Goal: Find contact information: Find contact information

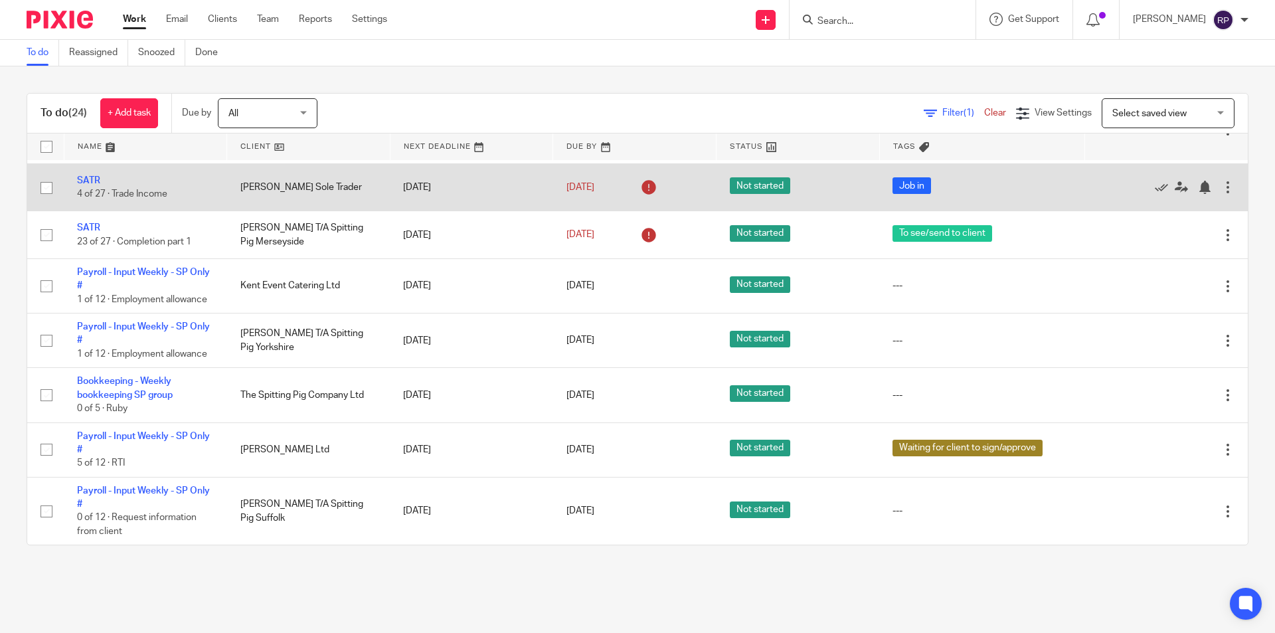
scroll to position [199, 0]
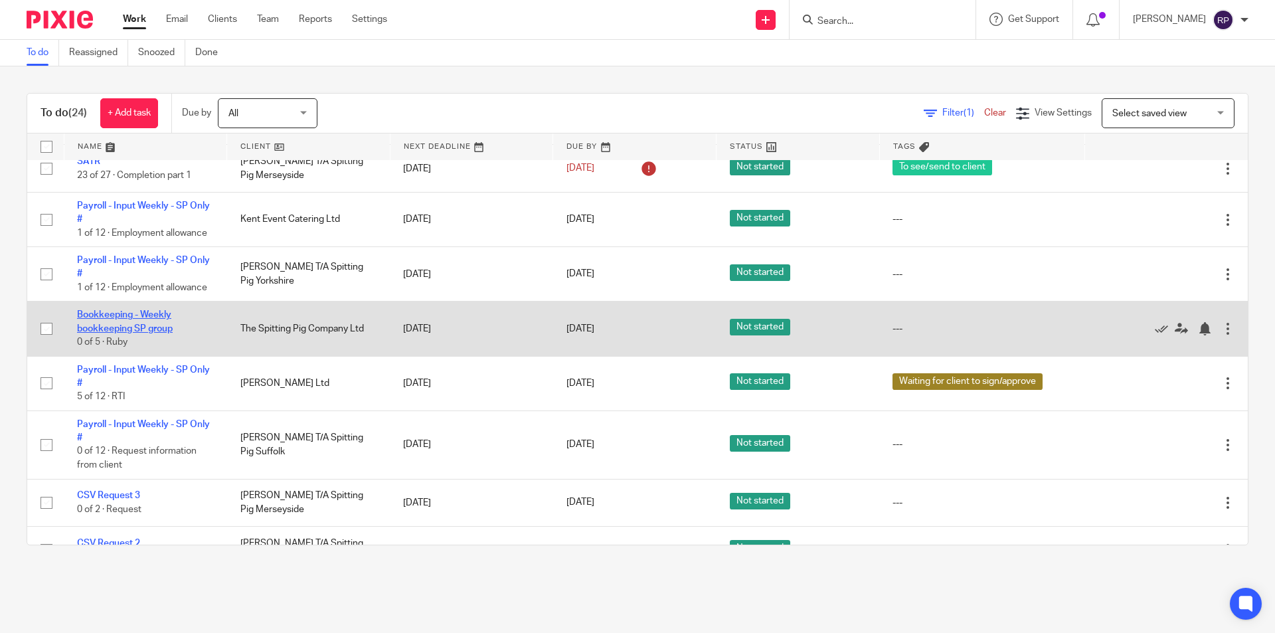
click at [155, 326] on link "Bookkeeping - Weekly bookkeeping SP group" at bounding box center [125, 321] width 96 height 23
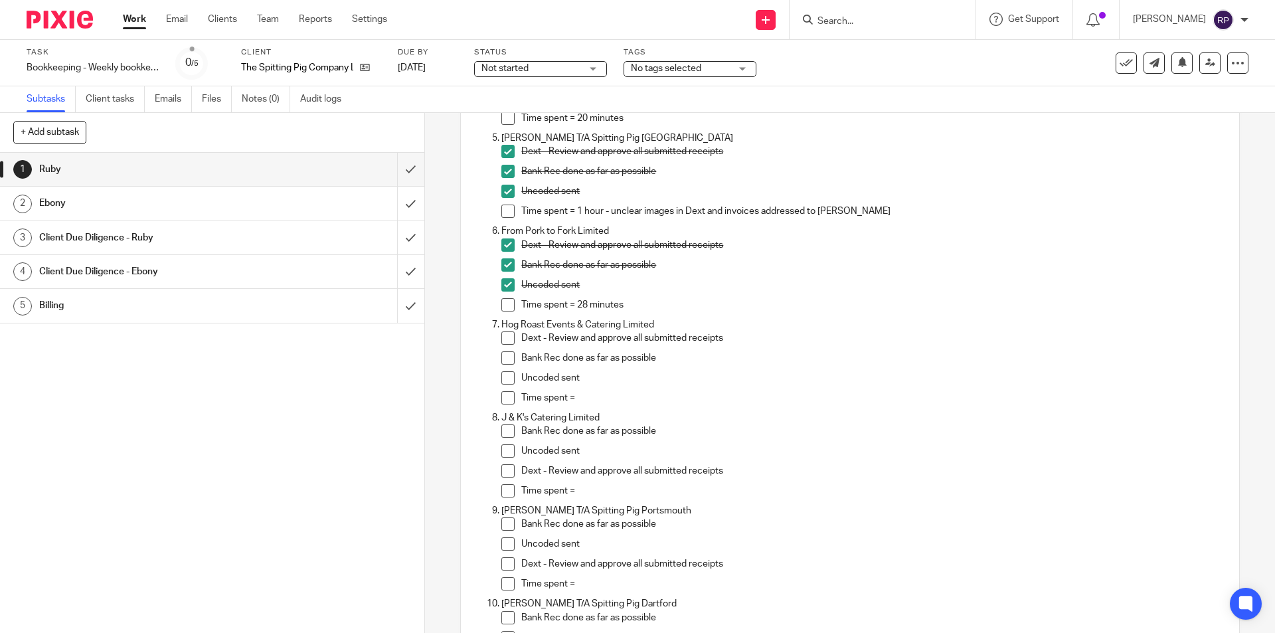
scroll to position [531, 0]
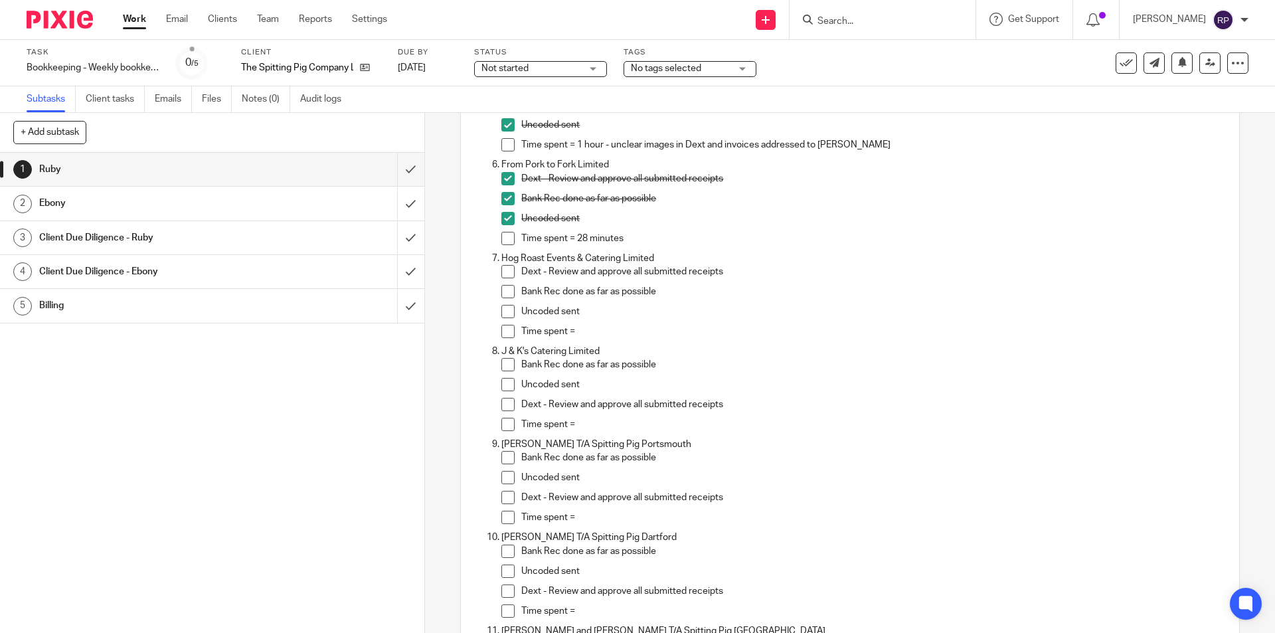
click at [856, 13] on form at bounding box center [886, 19] width 141 height 17
click at [859, 19] on input "Search" at bounding box center [876, 22] width 120 height 12
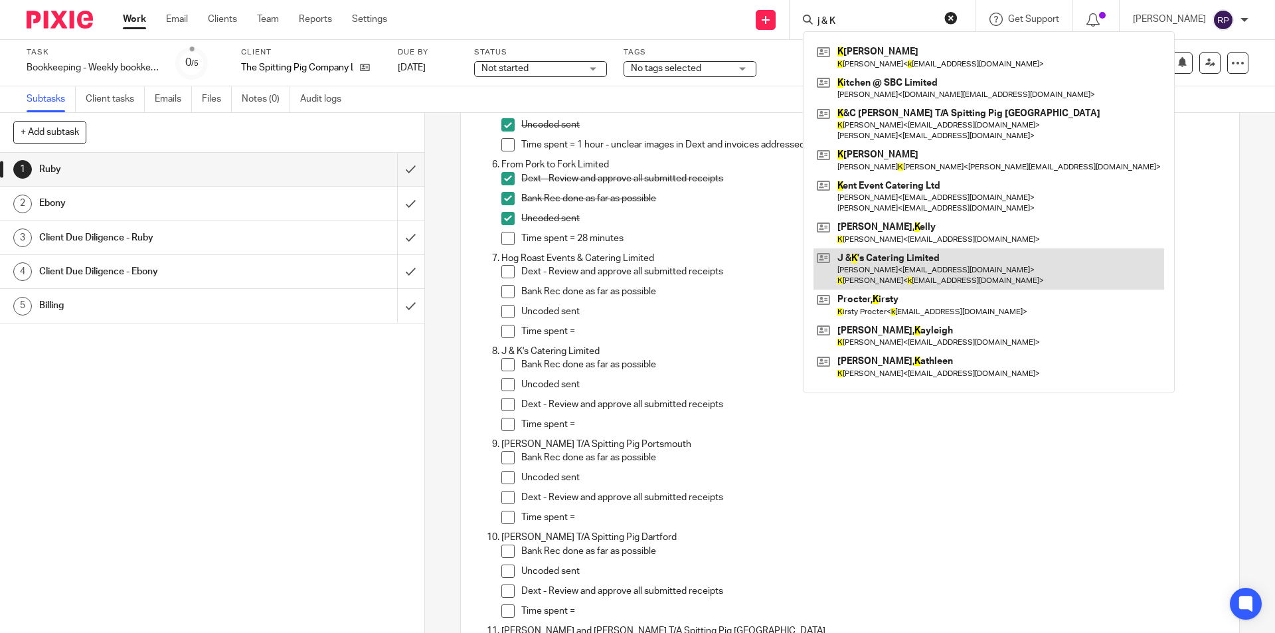
type input "j & K"
click at [952, 265] on link at bounding box center [989, 268] width 351 height 41
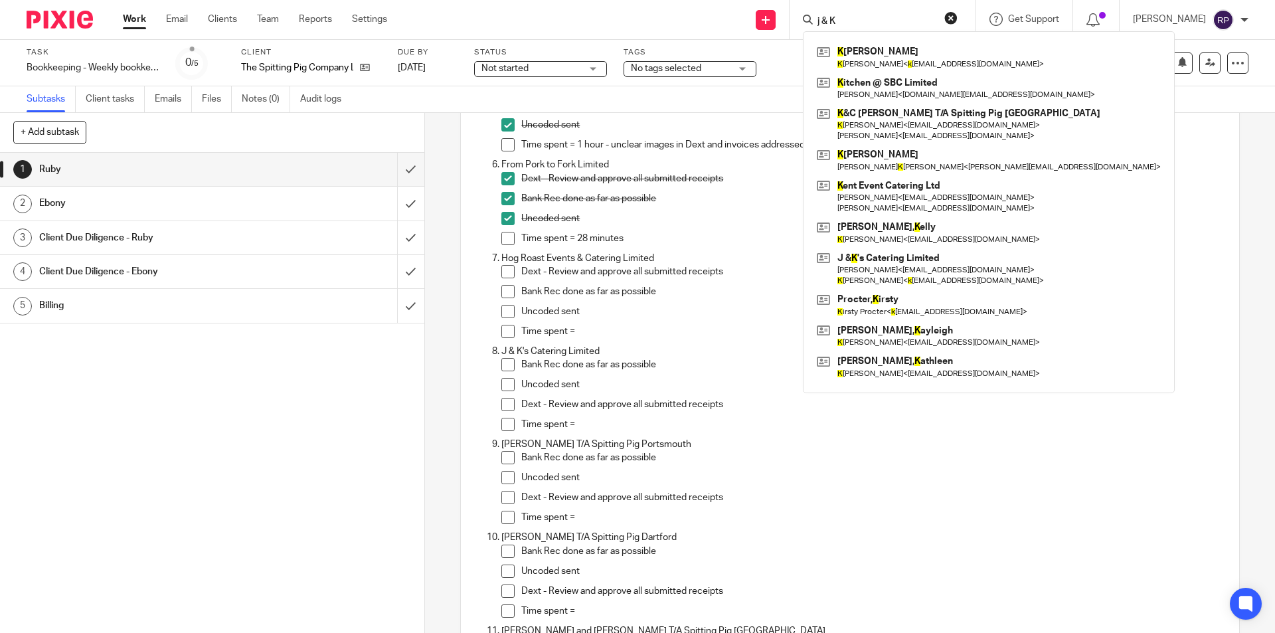
click at [780, 363] on p "Bank Rec done as far as possible" at bounding box center [872, 364] width 703 height 13
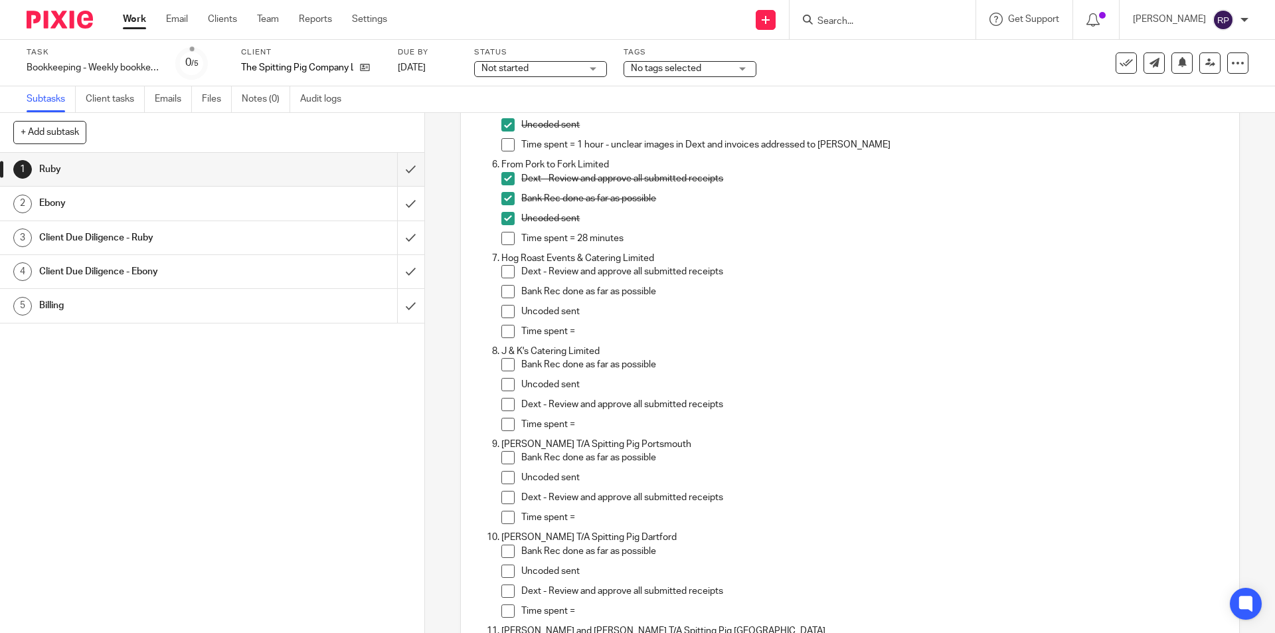
click at [502, 268] on span at bounding box center [507, 271] width 13 height 13
click at [505, 287] on span at bounding box center [507, 291] width 13 height 13
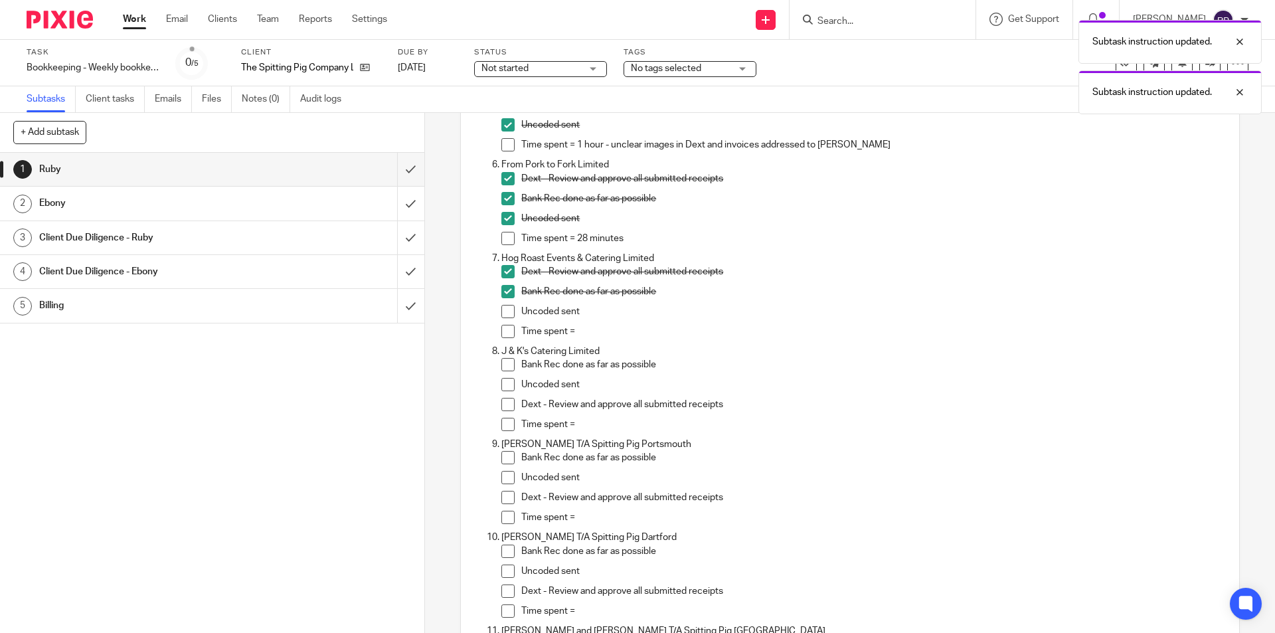
click at [505, 304] on li "Bank Rec done as far as possible" at bounding box center [862, 295] width 723 height 20
click at [505, 312] on span at bounding box center [507, 311] width 13 height 13
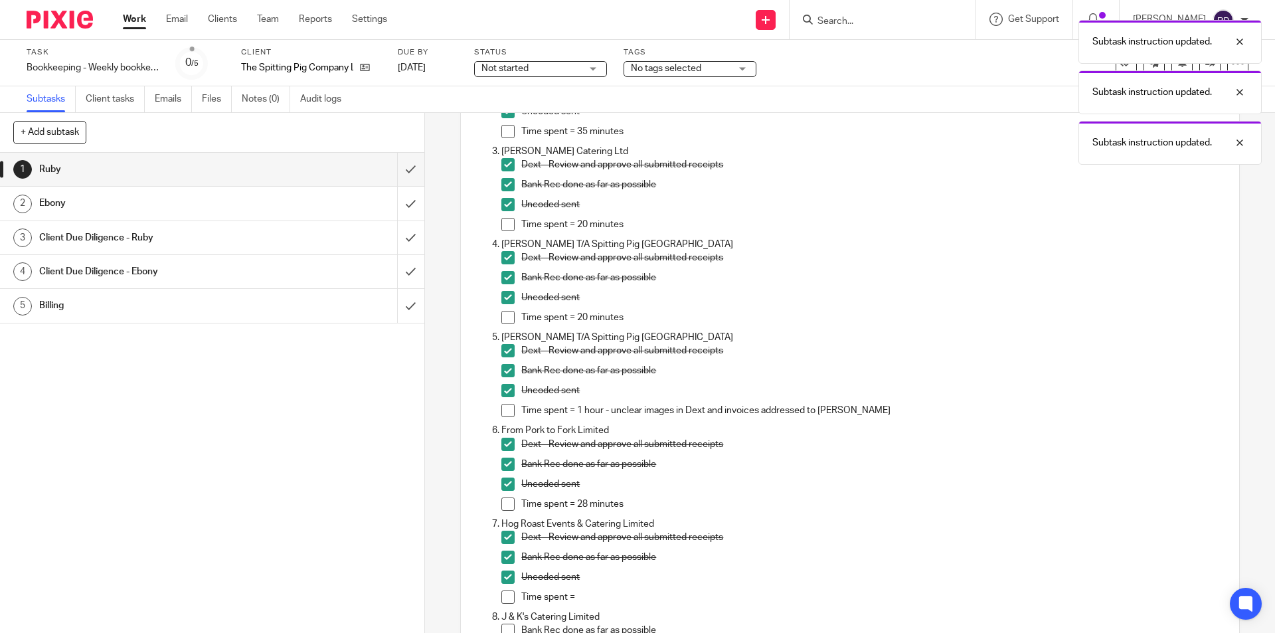
scroll to position [0, 0]
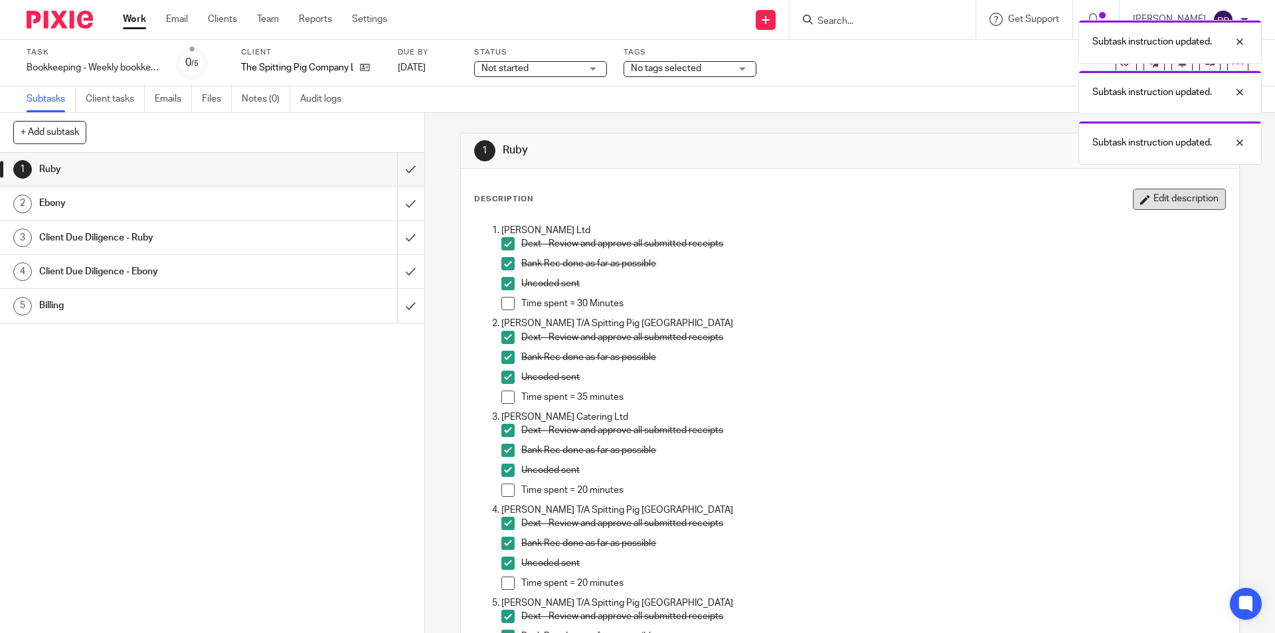
click at [1146, 205] on button "Edit description" at bounding box center [1179, 199] width 93 height 21
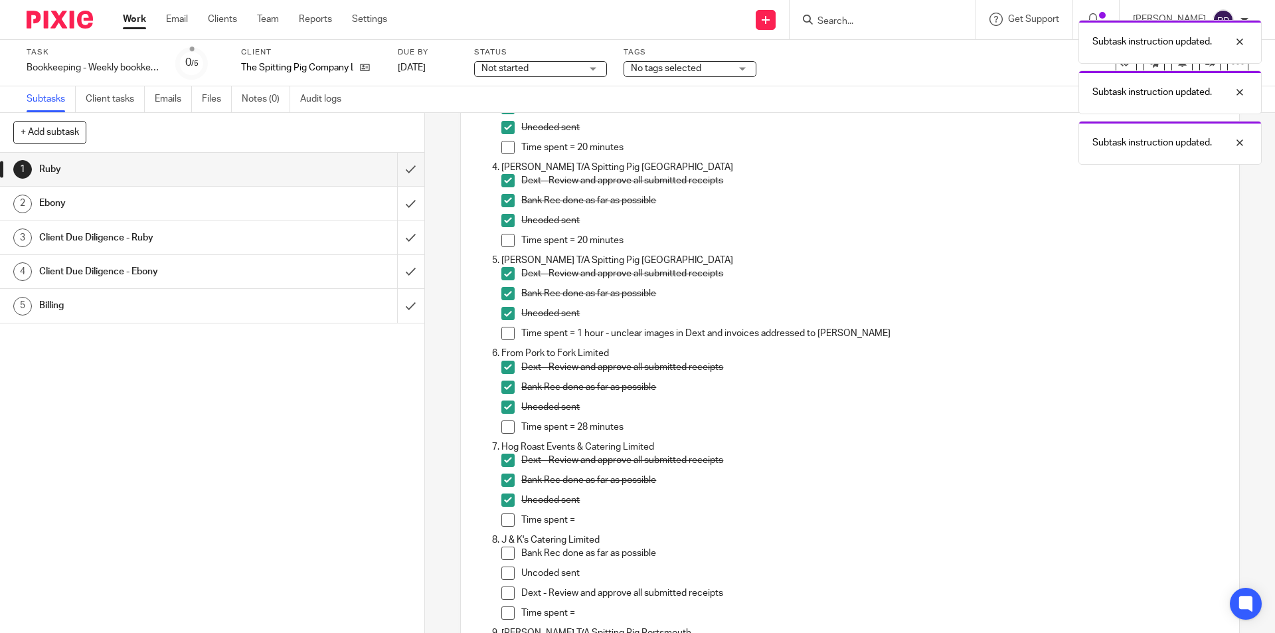
scroll to position [531, 0]
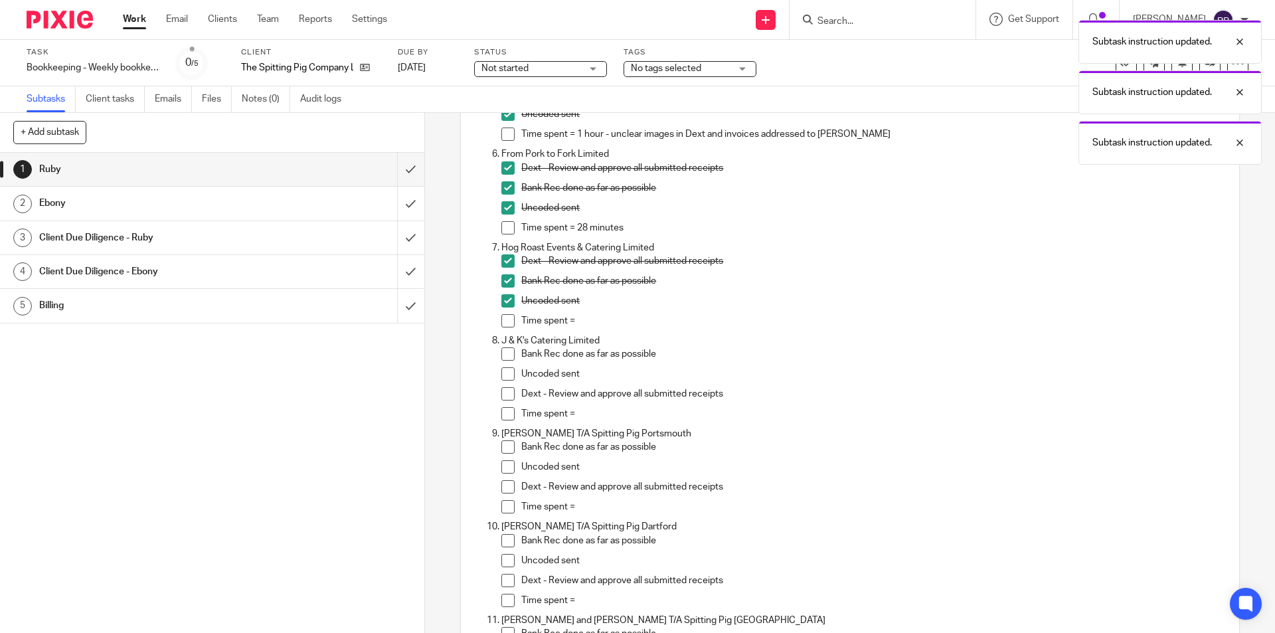
click at [592, 325] on p "Time spent =" at bounding box center [872, 320] width 703 height 13
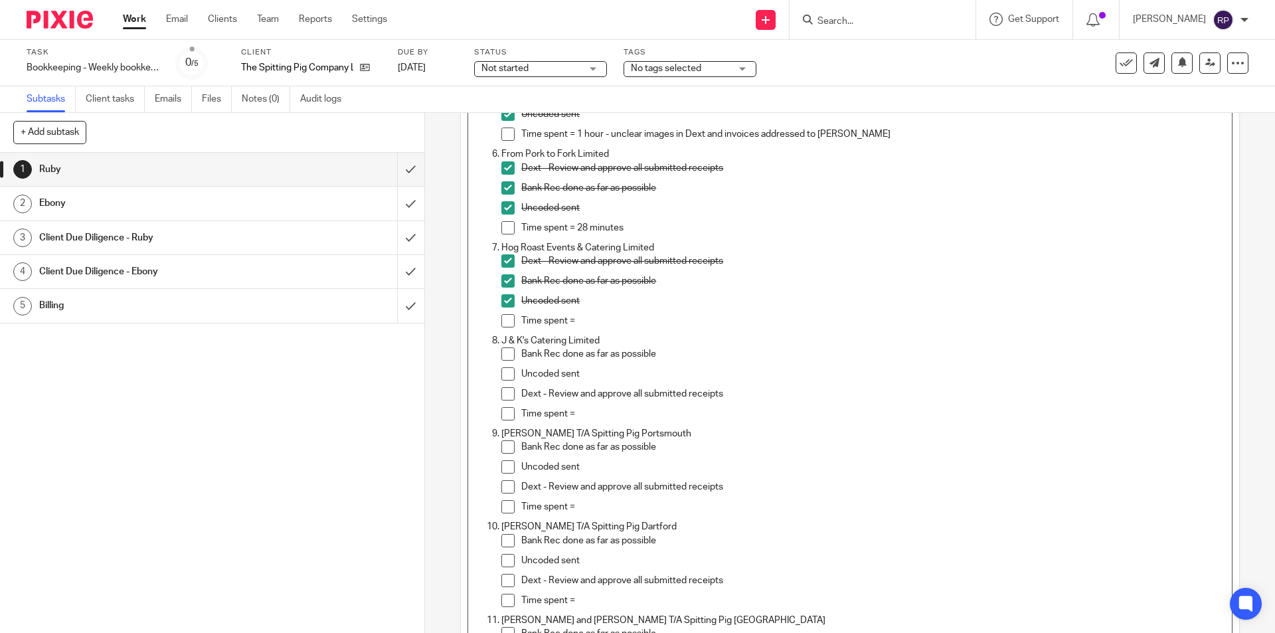
click at [503, 298] on span at bounding box center [507, 300] width 13 height 13
click at [503, 275] on span at bounding box center [507, 280] width 13 height 13
click at [503, 256] on span at bounding box center [507, 260] width 13 height 13
click at [579, 408] on p "Time spent =" at bounding box center [872, 413] width 703 height 13
click at [507, 364] on li "Bank Rec done as far as possible" at bounding box center [862, 357] width 723 height 20
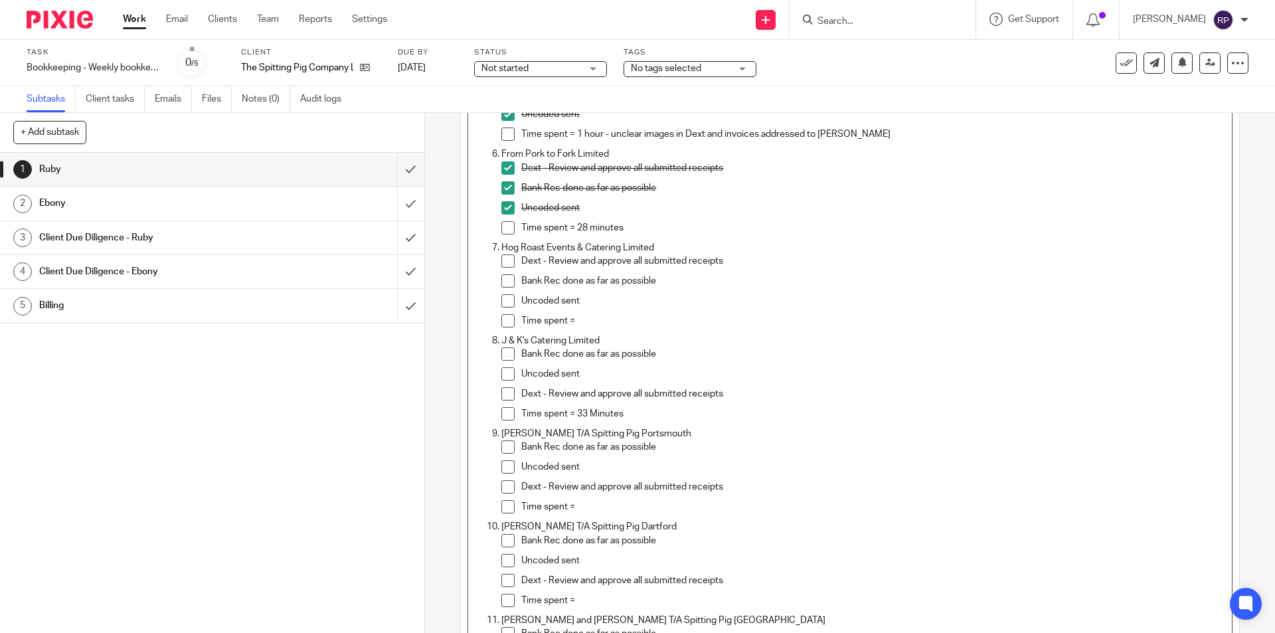
click at [505, 361] on span at bounding box center [507, 353] width 13 height 13
click at [504, 370] on span at bounding box center [507, 373] width 13 height 13
click at [505, 392] on span at bounding box center [507, 393] width 13 height 13
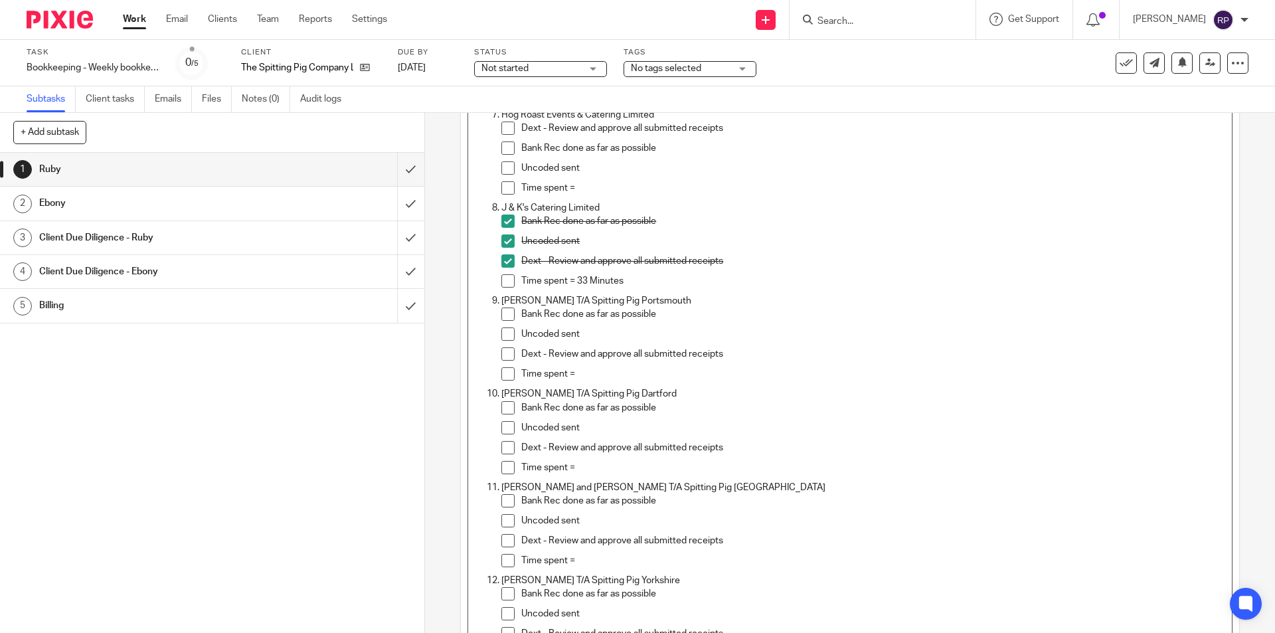
click at [579, 377] on p "Time spent =" at bounding box center [872, 373] width 703 height 13
click at [881, 19] on input "Search" at bounding box center [876, 22] width 120 height 12
type input "PORTS"
click at [924, 74] on div "Jack Wightman T/A Spitting Pig Ports mouth Jack Wightman < southcoastjack@outlo…" at bounding box center [926, 57] width 246 height 52
click at [916, 54] on link at bounding box center [926, 57] width 224 height 31
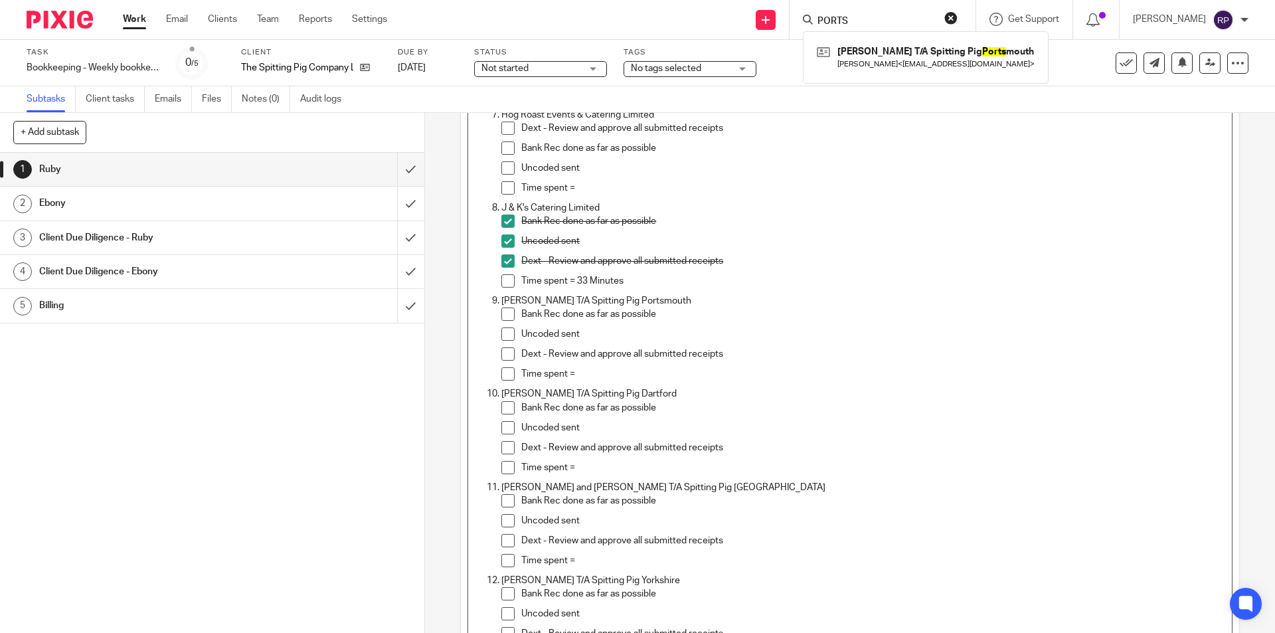
click at [506, 313] on span at bounding box center [507, 313] width 13 height 13
click at [501, 339] on span at bounding box center [507, 333] width 13 height 13
click at [507, 357] on span at bounding box center [507, 353] width 13 height 13
click at [583, 373] on p "Time spent =" at bounding box center [872, 373] width 703 height 13
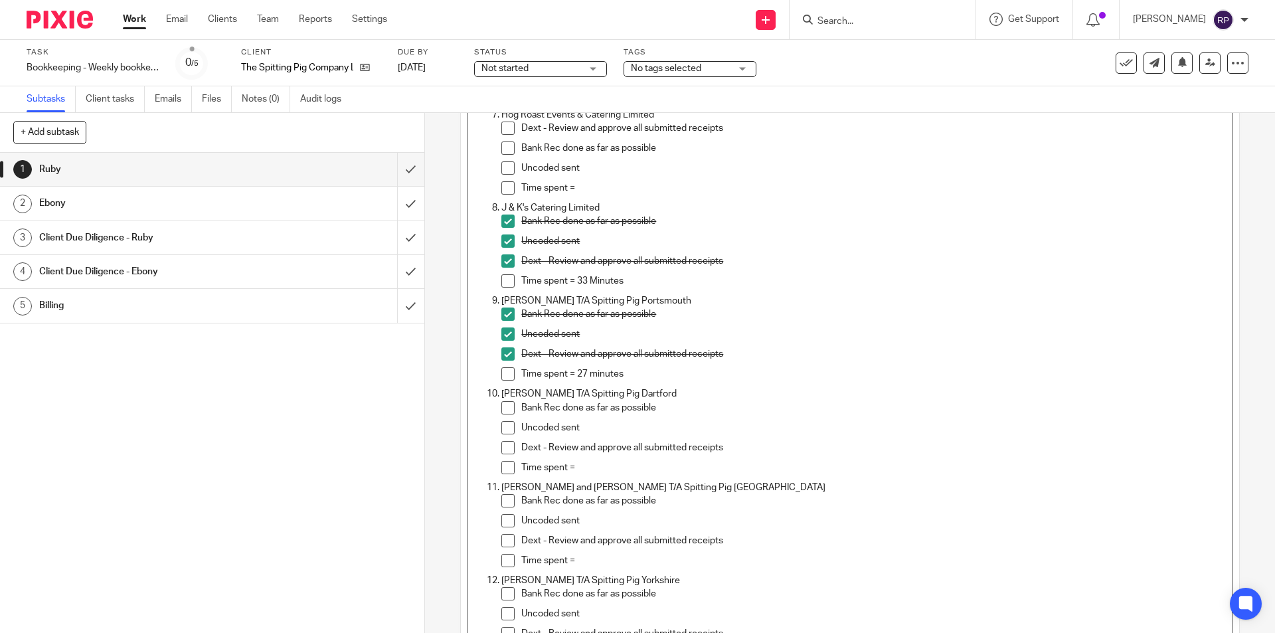
click at [590, 461] on p "Time spent =" at bounding box center [872, 467] width 703 height 13
click at [503, 405] on span at bounding box center [507, 407] width 13 height 13
click at [503, 426] on span at bounding box center [507, 427] width 13 height 13
click at [505, 448] on span at bounding box center [507, 447] width 13 height 13
click at [623, 471] on p "Time spent =" at bounding box center [872, 467] width 703 height 13
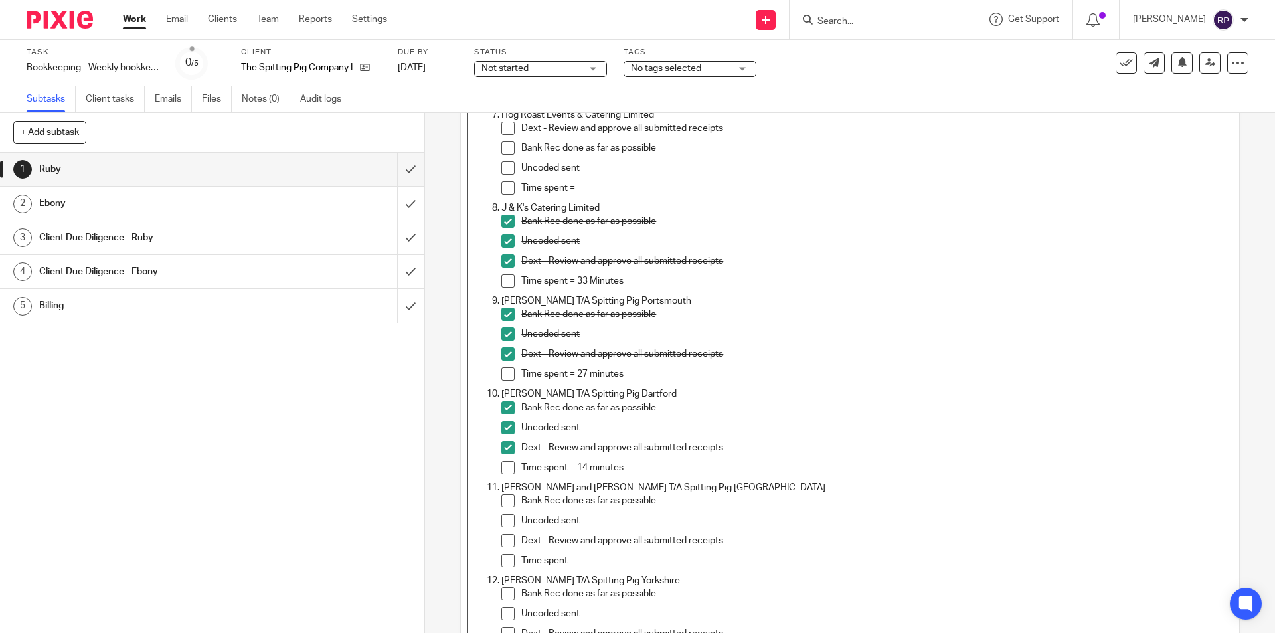
click at [589, 559] on p "Time spent =" at bounding box center [872, 560] width 703 height 13
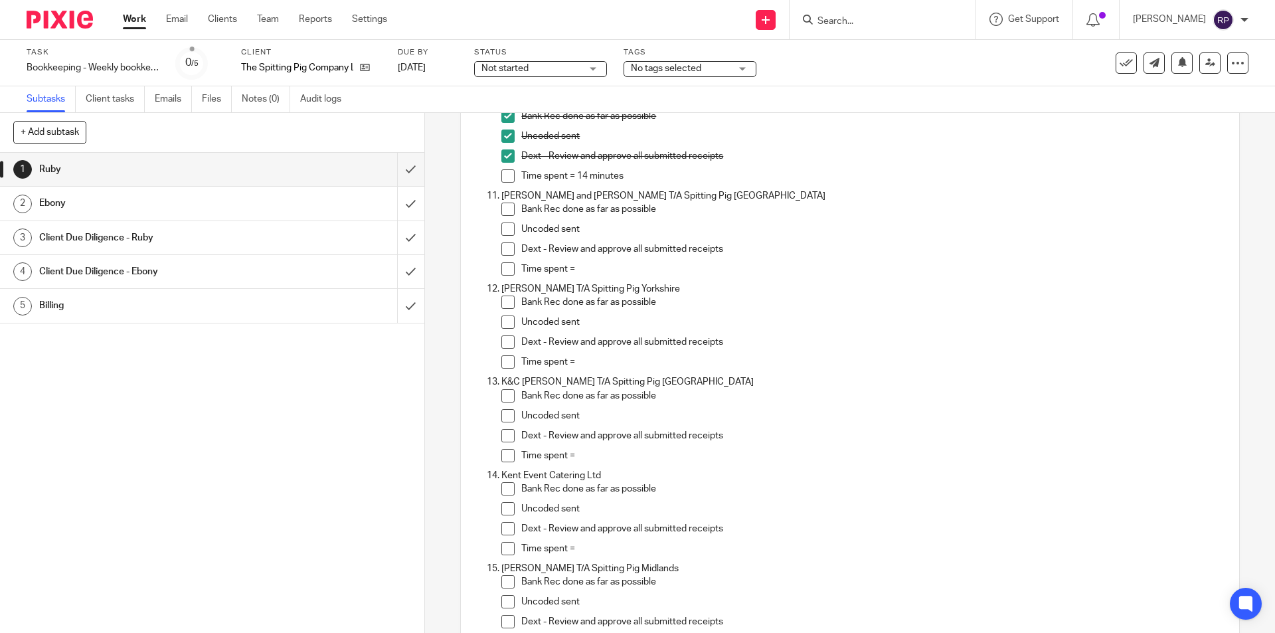
scroll to position [756, 0]
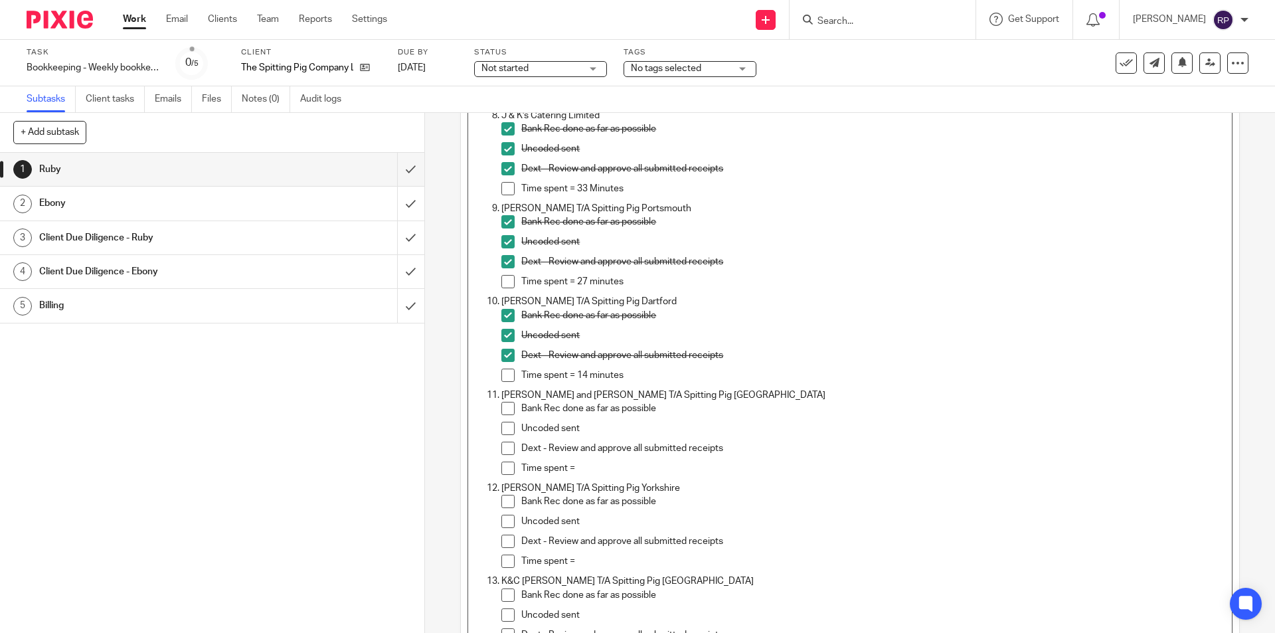
click at [885, 12] on form at bounding box center [886, 19] width 141 height 17
click at [889, 23] on input "Search" at bounding box center [876, 22] width 120 height 12
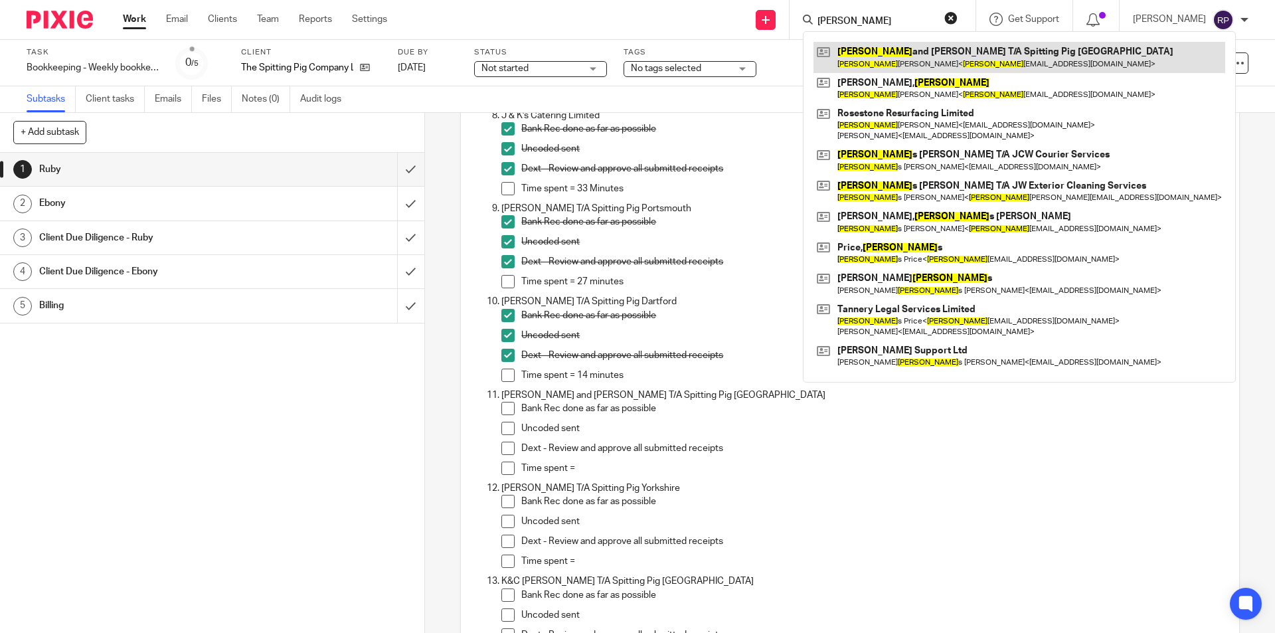
type input "jamie"
click at [928, 66] on link at bounding box center [1020, 57] width 412 height 31
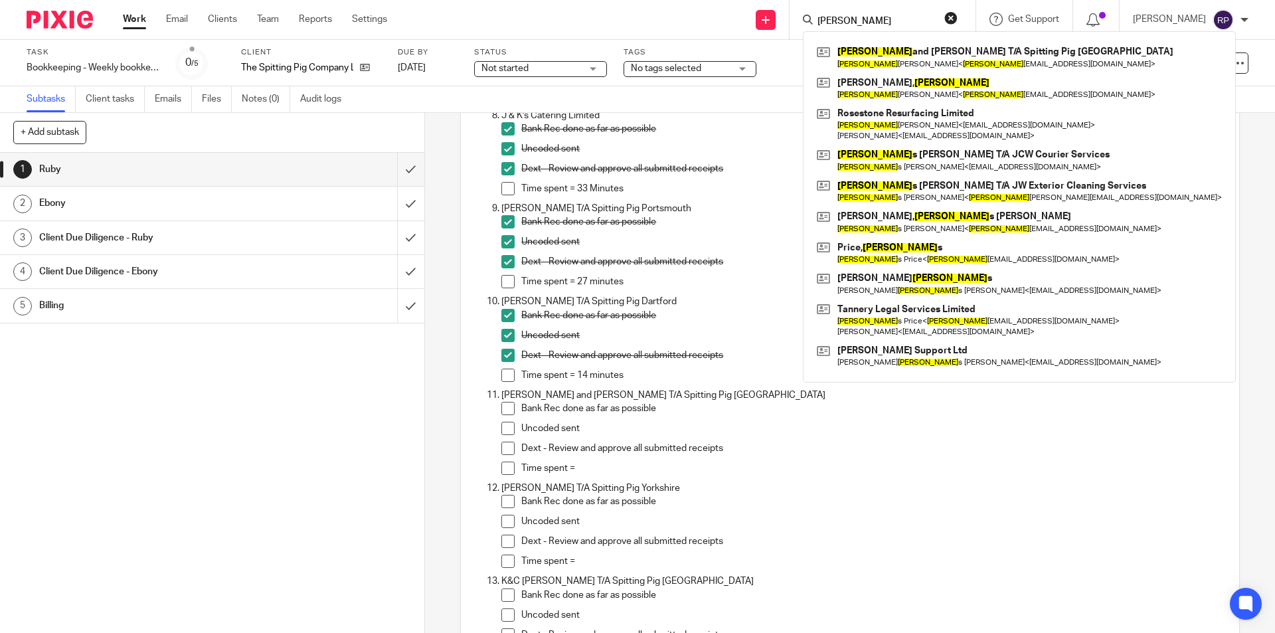
click at [686, 449] on p "Dext - Review and approve all submitted receipts" at bounding box center [872, 448] width 703 height 13
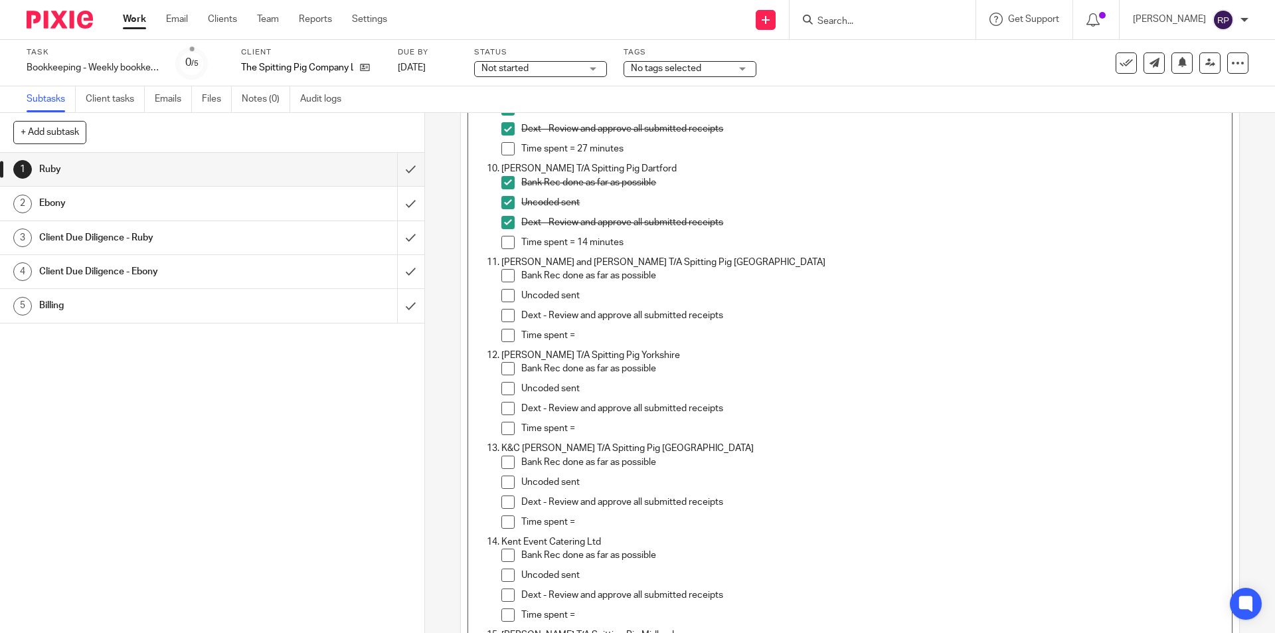
scroll to position [956, 0]
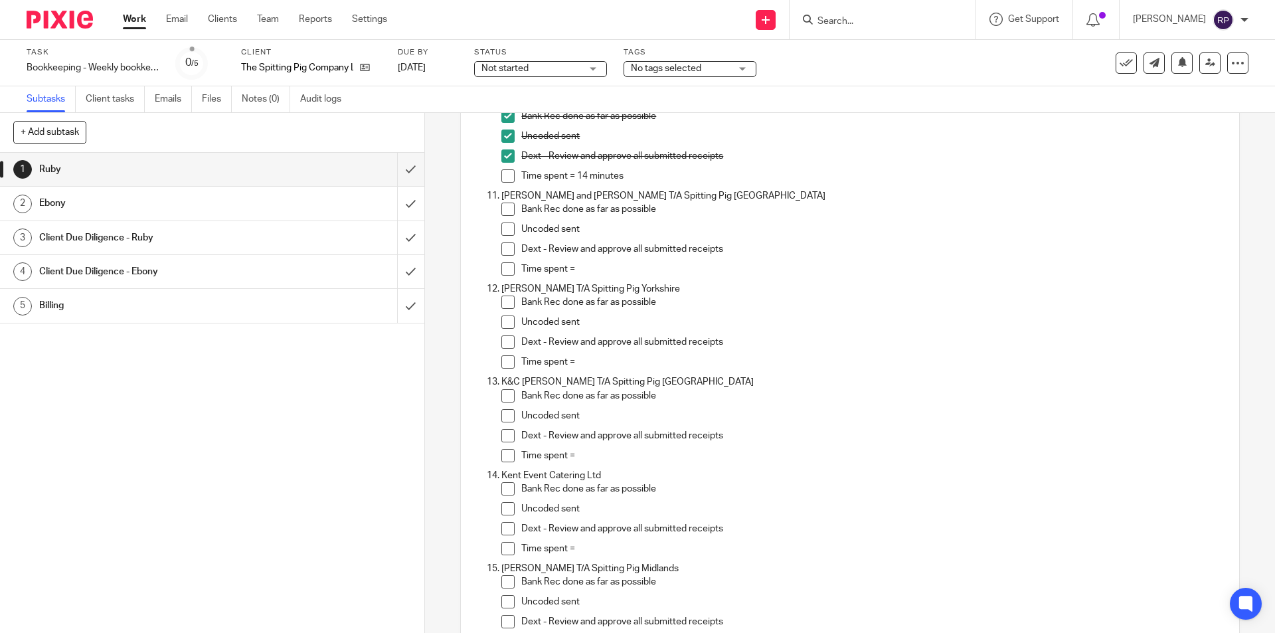
click at [934, 16] on input "Search" at bounding box center [876, 22] width 120 height 12
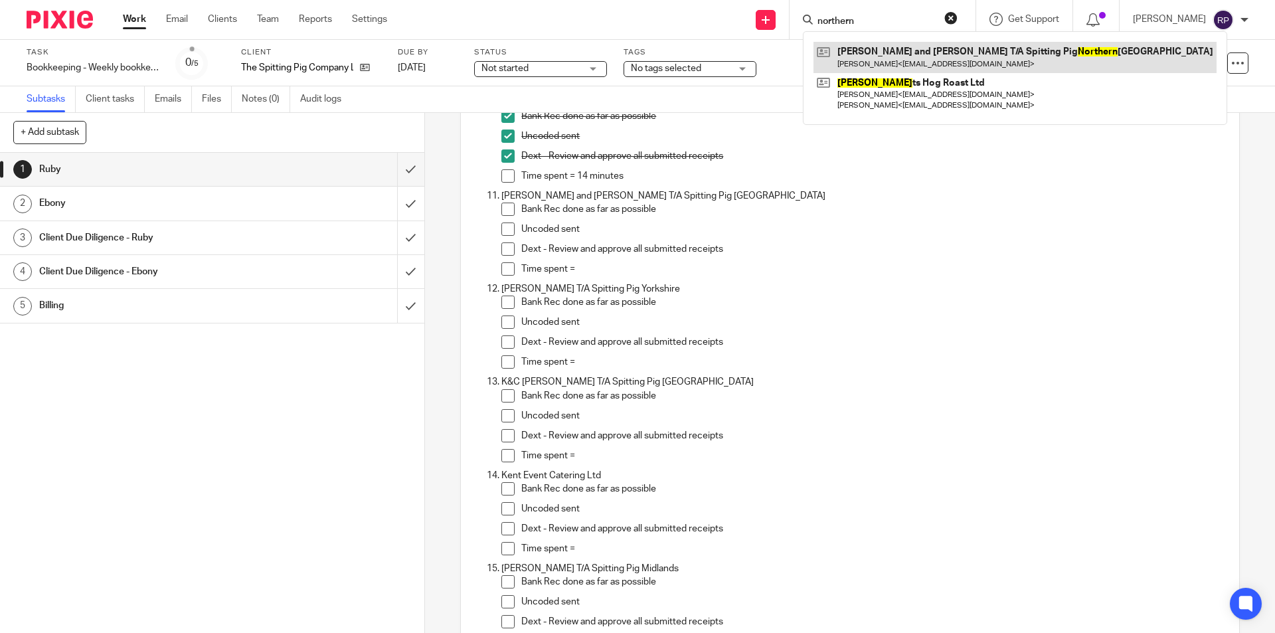
type input "northern"
click at [923, 60] on link at bounding box center [1015, 57] width 403 height 31
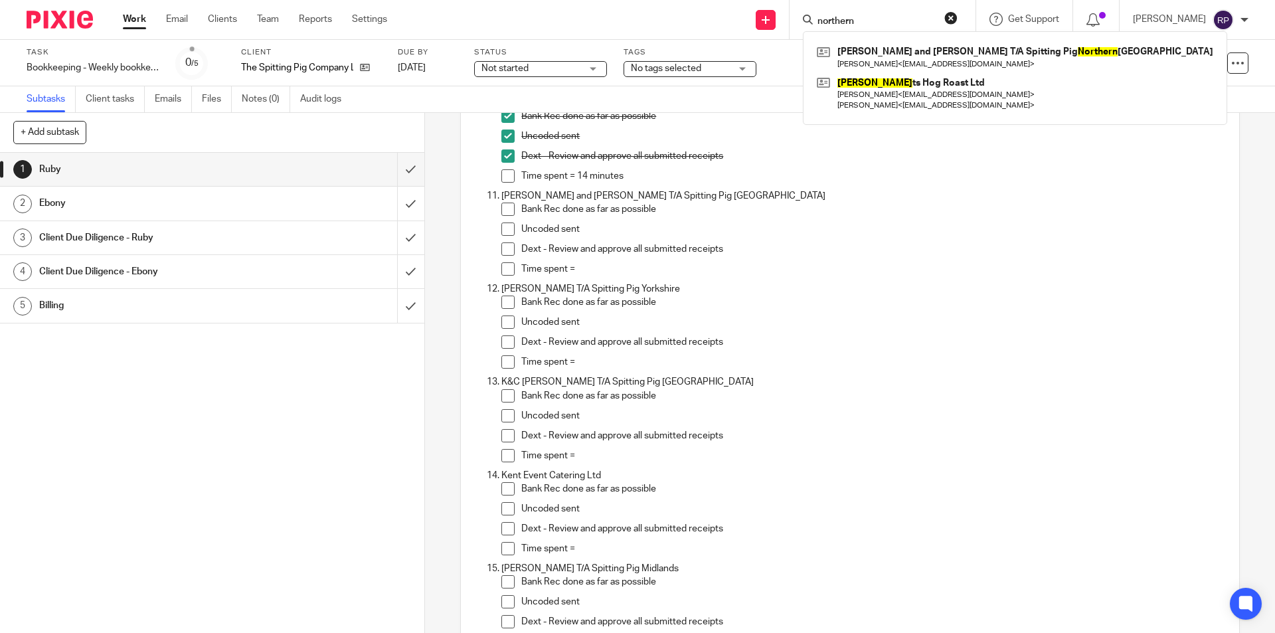
click at [713, 228] on p "Uncoded sent" at bounding box center [872, 228] width 703 height 13
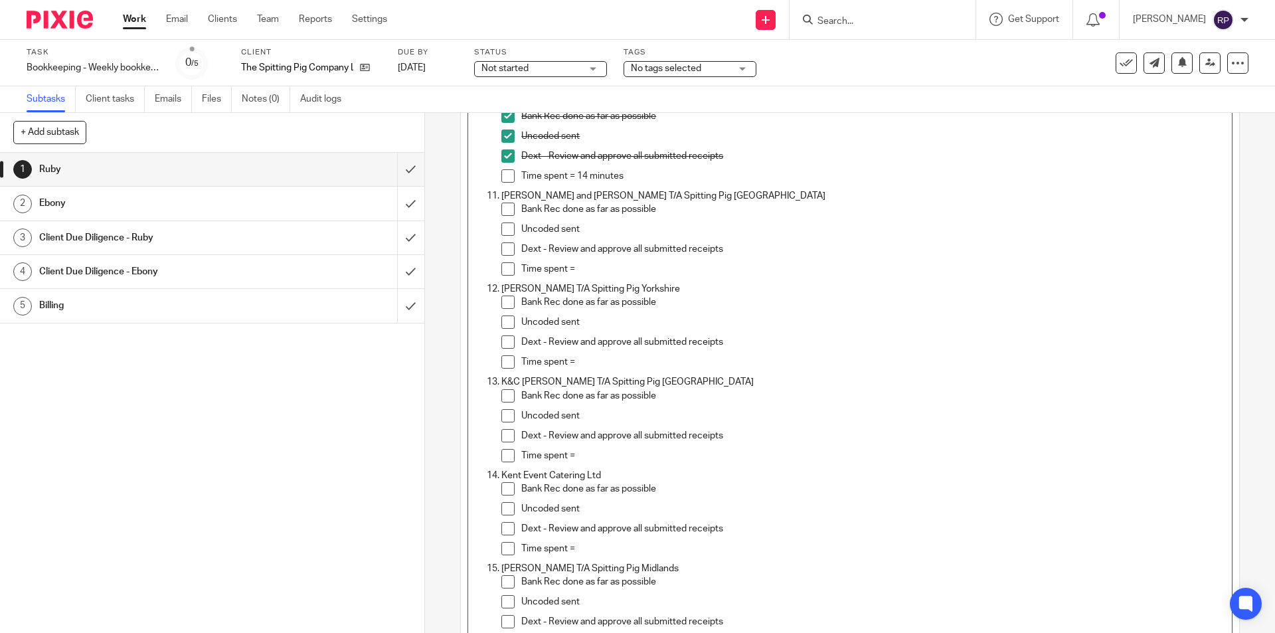
click at [508, 213] on span at bounding box center [507, 209] width 13 height 13
click at [507, 235] on span at bounding box center [507, 228] width 13 height 13
click at [501, 250] on span at bounding box center [507, 248] width 13 height 13
click at [597, 272] on p "Time spent =" at bounding box center [872, 268] width 703 height 13
click at [598, 360] on p "Time spent =" at bounding box center [872, 361] width 703 height 13
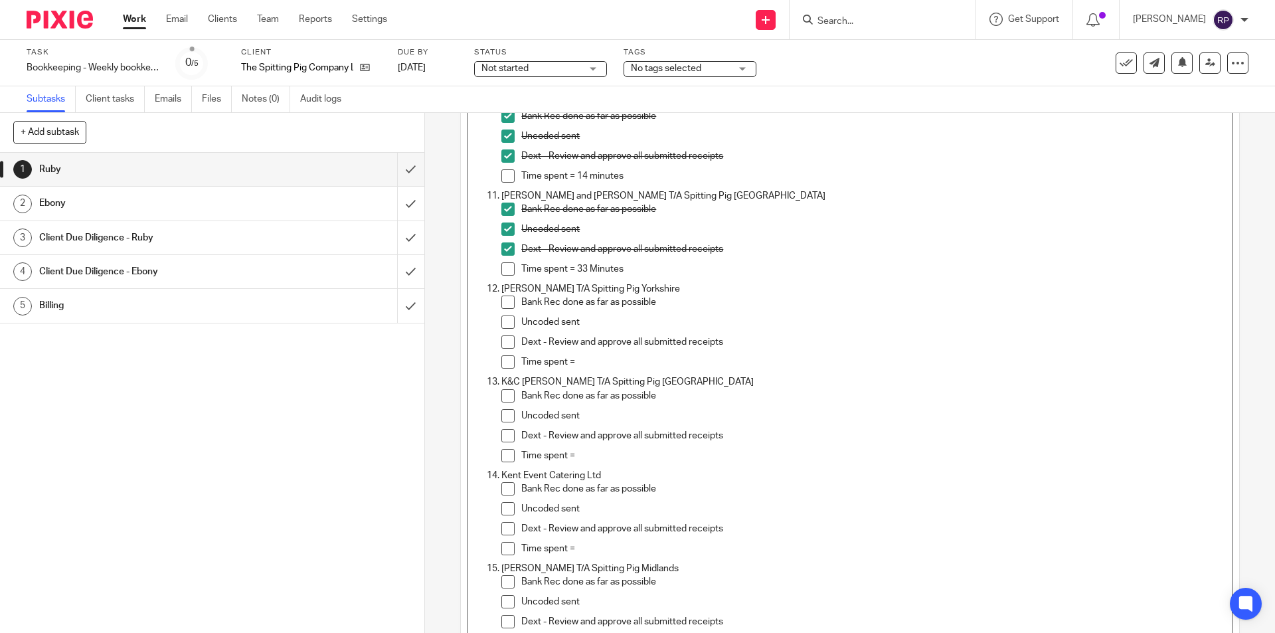
click at [507, 296] on span at bounding box center [507, 302] width 13 height 13
click at [507, 325] on span at bounding box center [507, 321] width 13 height 13
click at [503, 343] on span at bounding box center [507, 341] width 13 height 13
click at [591, 456] on p "Time spent =" at bounding box center [872, 455] width 703 height 13
click at [859, 13] on form at bounding box center [886, 19] width 141 height 17
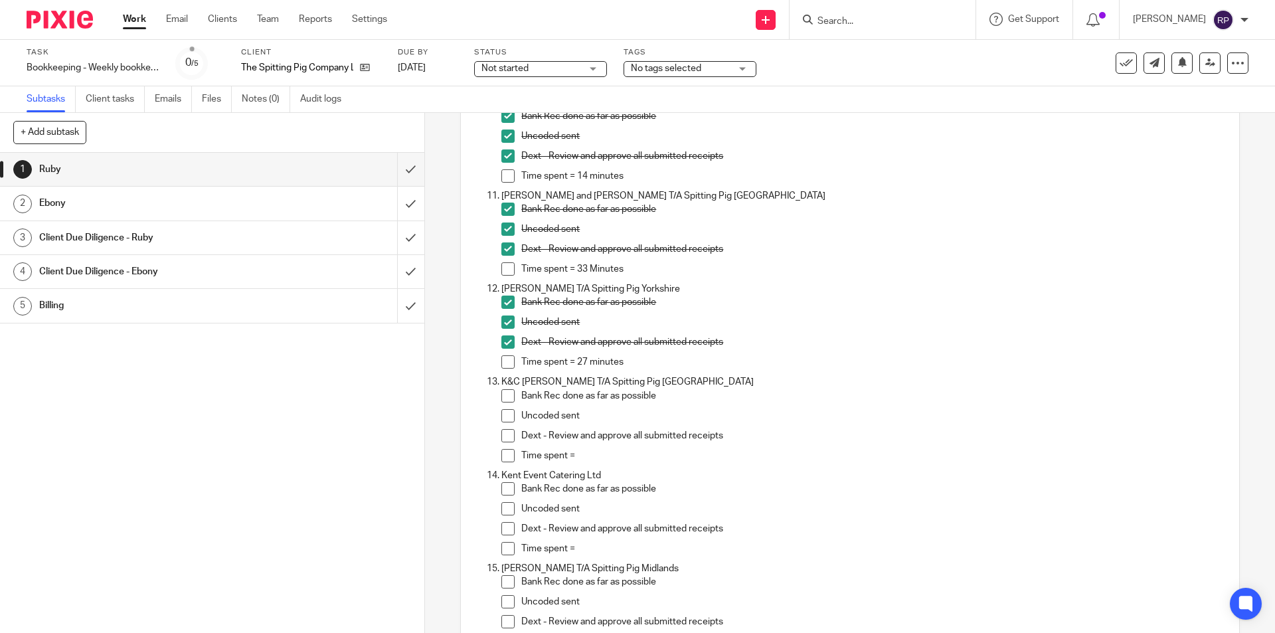
click at [872, 21] on input "Search" at bounding box center [876, 22] width 120 height 12
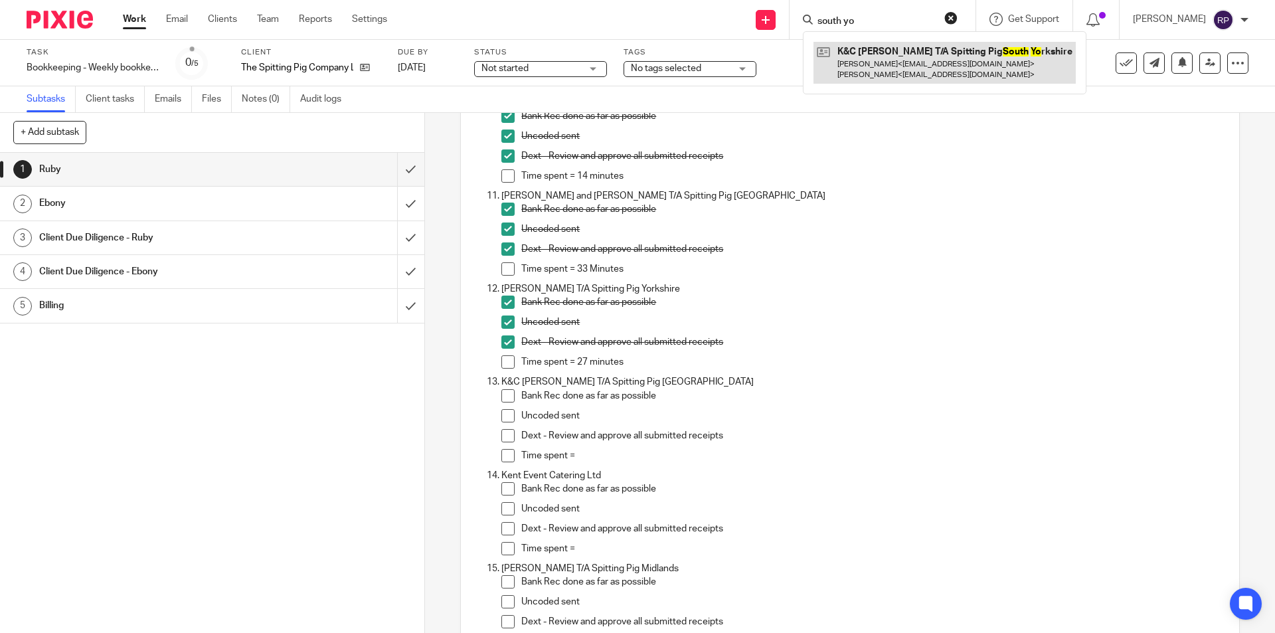
type input "south yo"
click at [915, 54] on link at bounding box center [945, 62] width 262 height 41
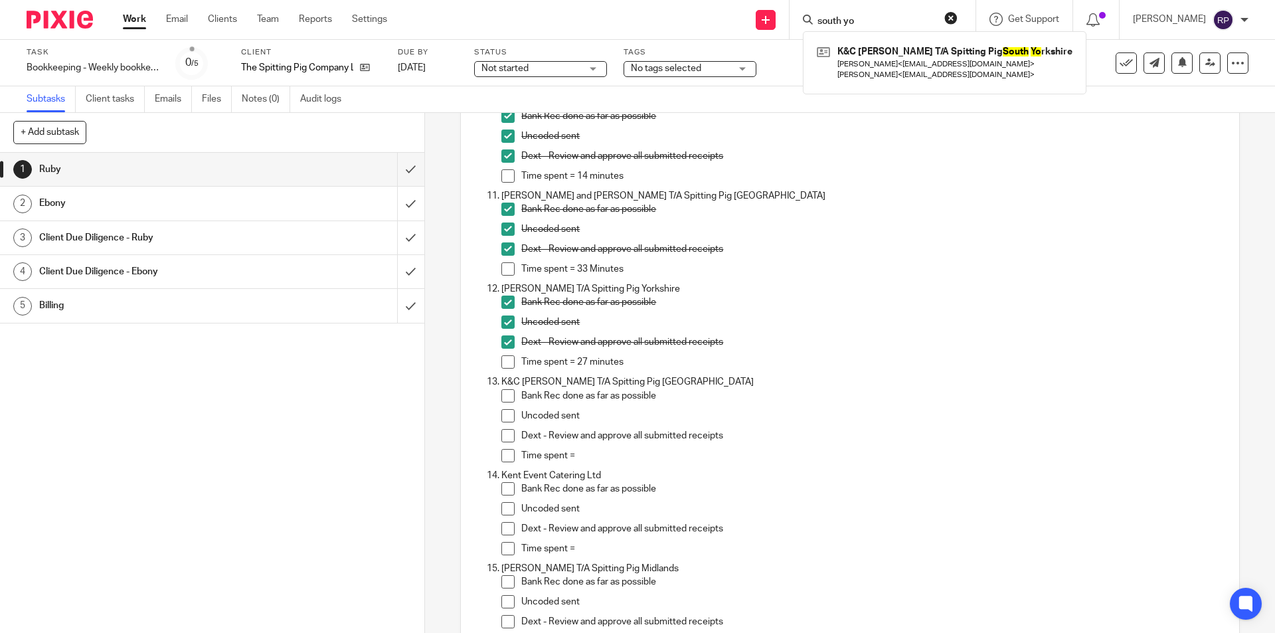
scroll to position [1022, 0]
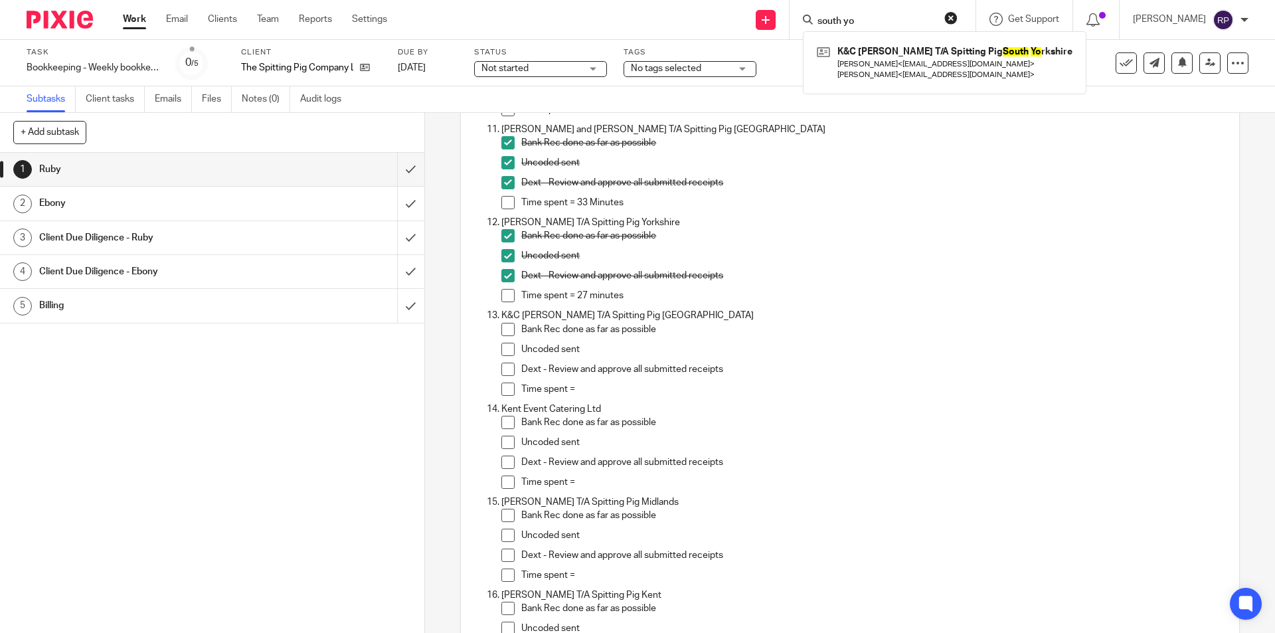
click at [506, 331] on span at bounding box center [507, 329] width 13 height 13
click at [501, 349] on span at bounding box center [507, 349] width 13 height 13
click at [503, 366] on span at bounding box center [507, 369] width 13 height 13
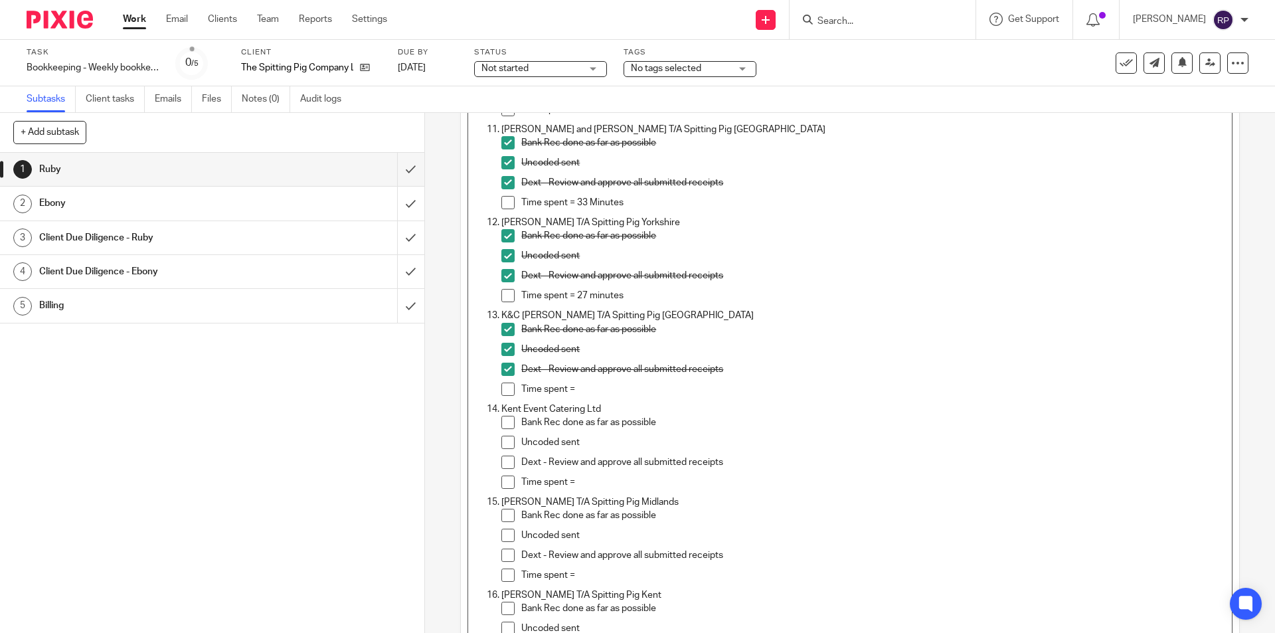
click at [578, 391] on p "Time spent =" at bounding box center [872, 389] width 703 height 13
click at [604, 388] on p "Time spent =" at bounding box center [872, 389] width 703 height 13
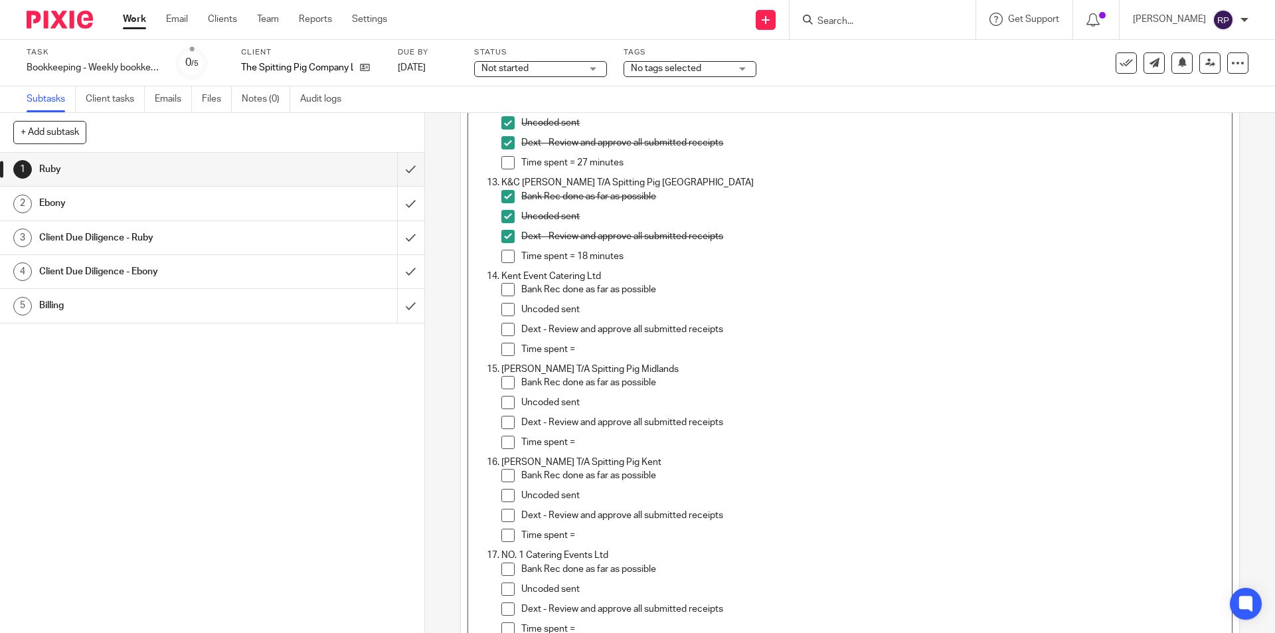
click at [592, 440] on p "Time spent =" at bounding box center [872, 442] width 703 height 13
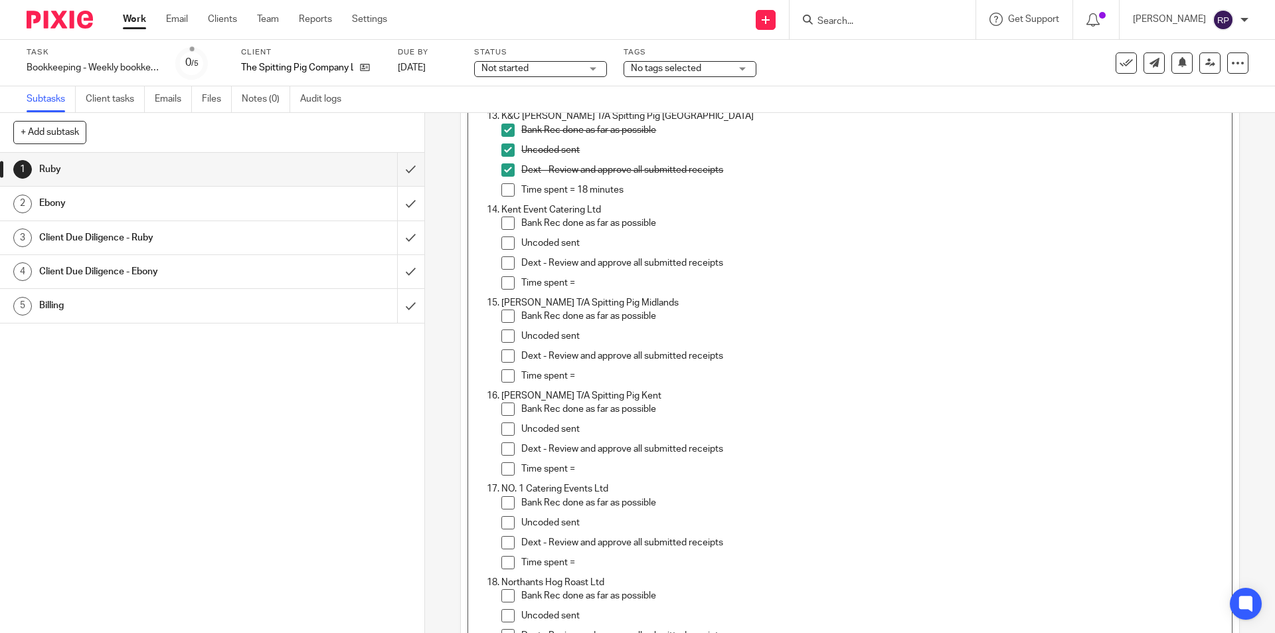
click at [594, 277] on p "Time spent =" at bounding box center [872, 282] width 703 height 13
click at [507, 224] on span at bounding box center [507, 223] width 13 height 13
click at [501, 241] on span at bounding box center [507, 242] width 13 height 13
click at [504, 258] on span at bounding box center [507, 262] width 13 height 13
click at [596, 369] on div "Dext - Review and approve all submitted receipts" at bounding box center [872, 359] width 703 height 20
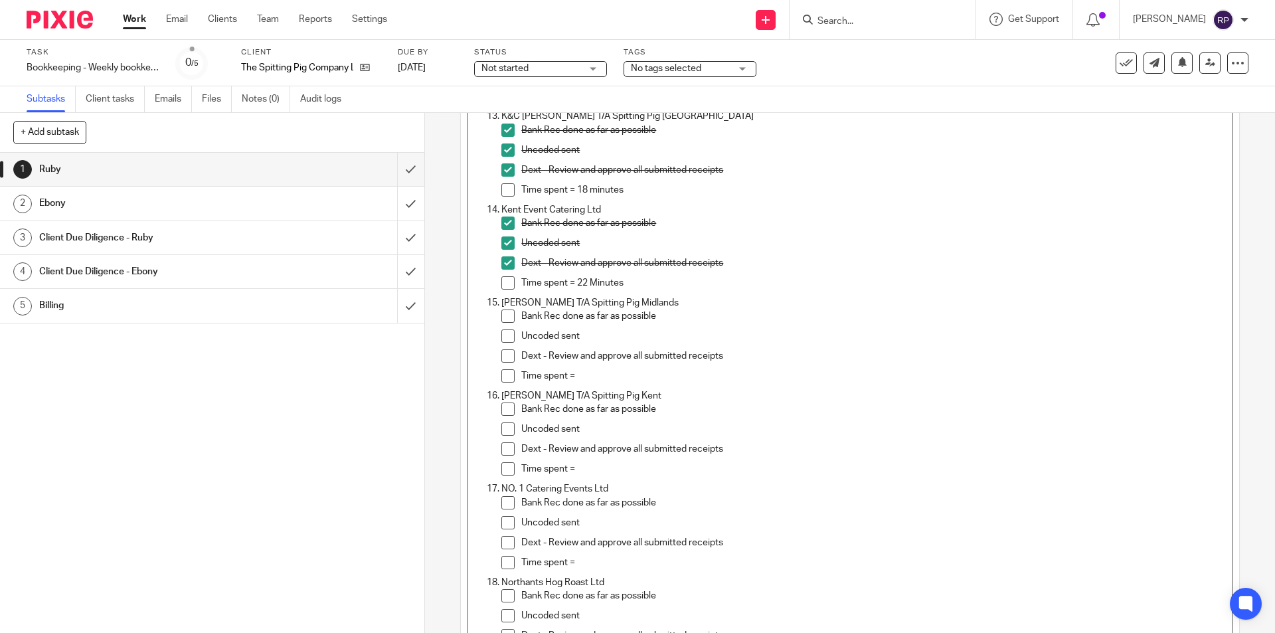
click at [597, 377] on p "Time spent =" at bounding box center [872, 375] width 703 height 13
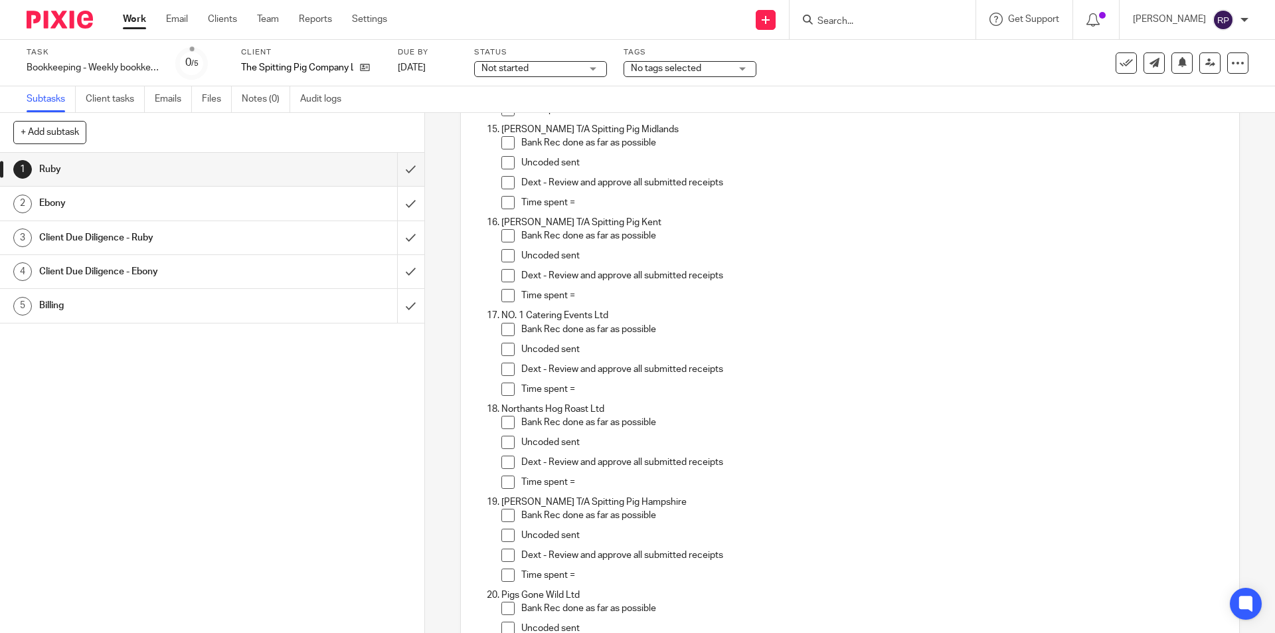
scroll to position [1328, 0]
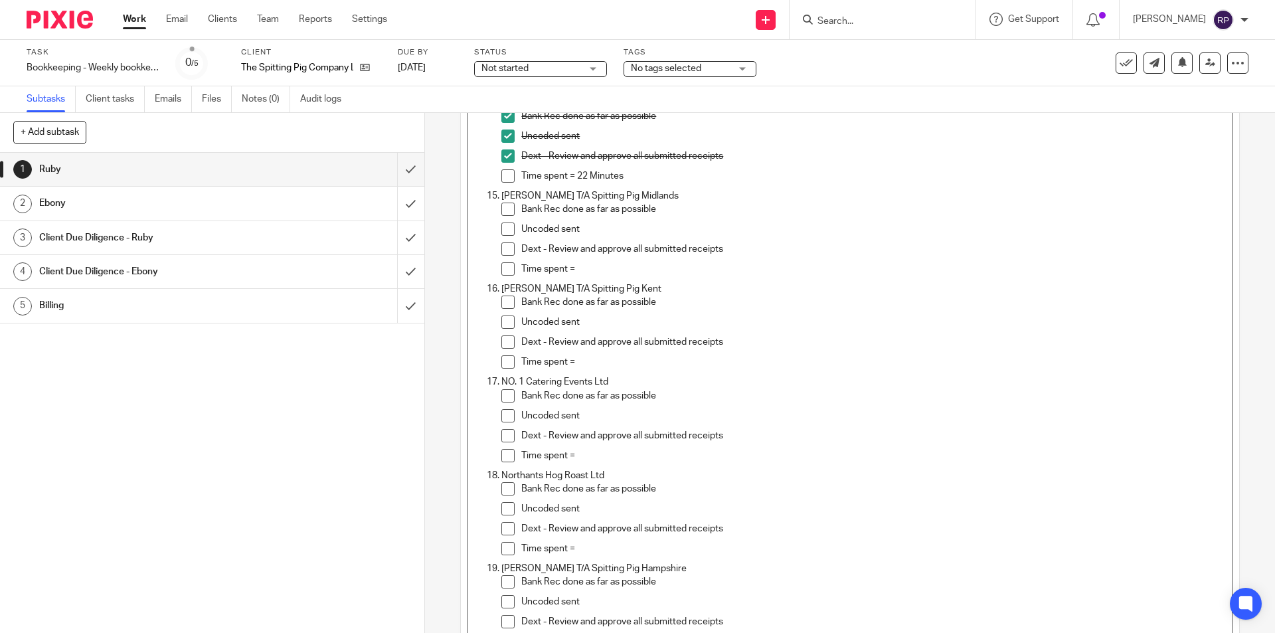
click at [882, 17] on input "Search" at bounding box center [876, 22] width 120 height 12
type input "midlans"
click at [907, 58] on link at bounding box center [948, 57] width 268 height 31
click at [891, 92] on div "Subtasks Client tasks Emails Files Notes (0) Audit logs" at bounding box center [637, 99] width 1275 height 27
click at [505, 211] on span at bounding box center [507, 209] width 13 height 13
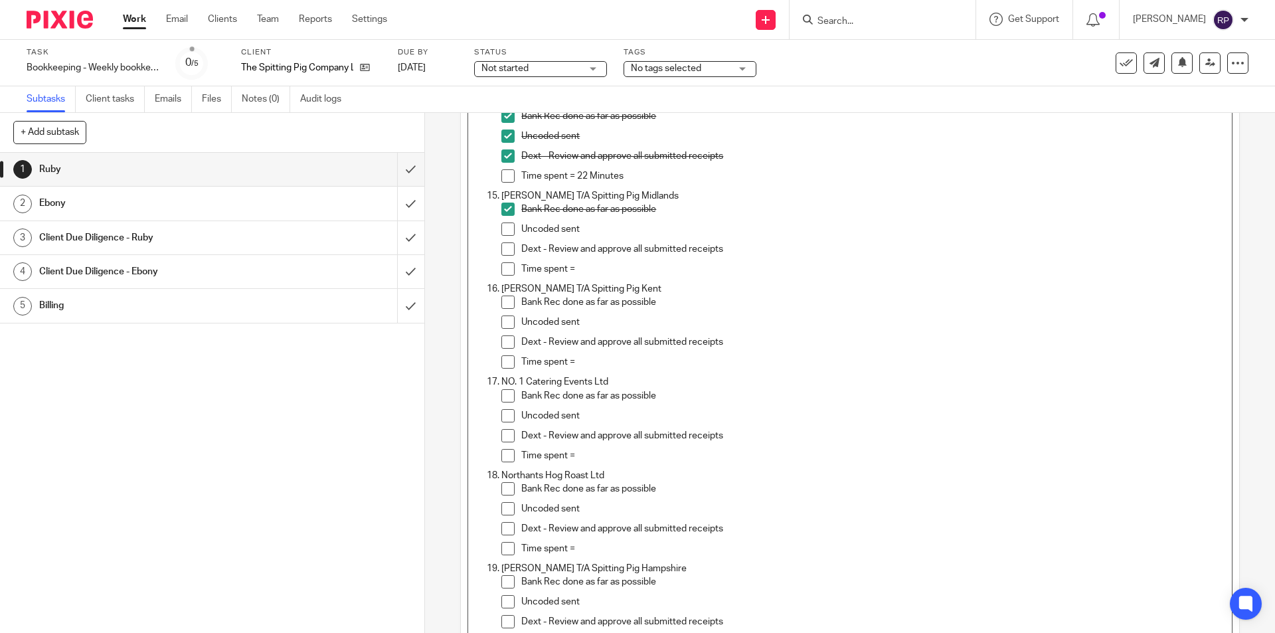
click at [507, 232] on span at bounding box center [507, 228] width 13 height 13
click at [505, 254] on span at bounding box center [507, 248] width 13 height 13
click at [589, 264] on p "Time spent =" at bounding box center [872, 268] width 703 height 13
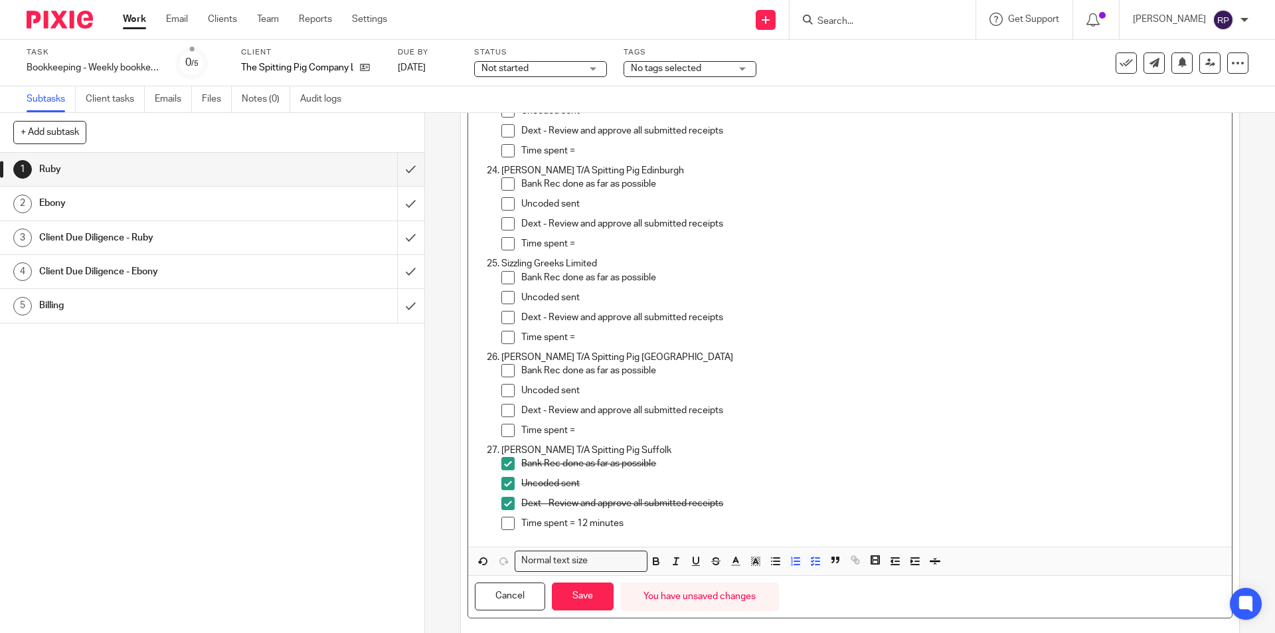
scroll to position [2218, 0]
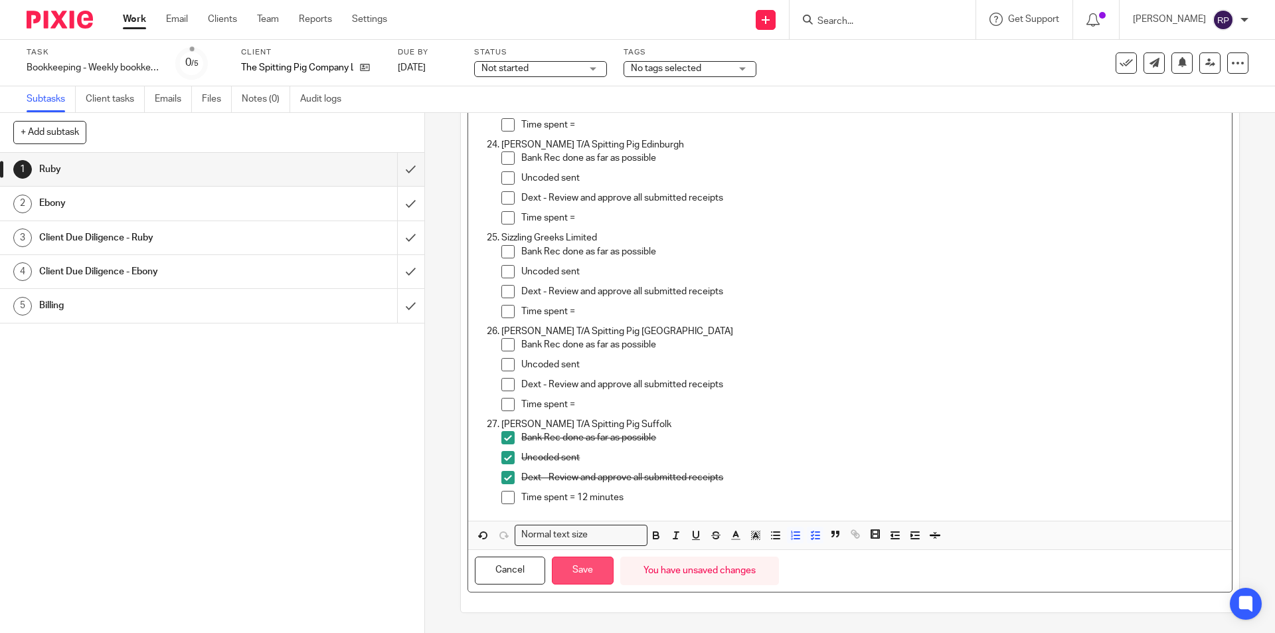
click at [586, 566] on button "Save" at bounding box center [583, 571] width 62 height 29
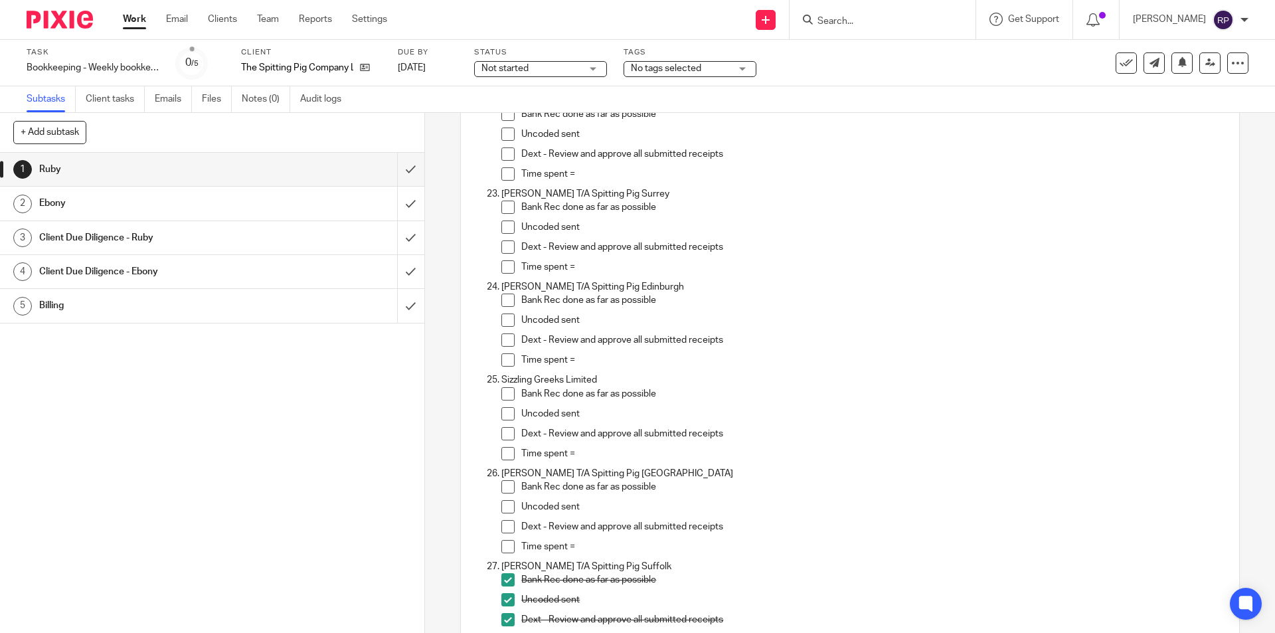
scroll to position [2020, 0]
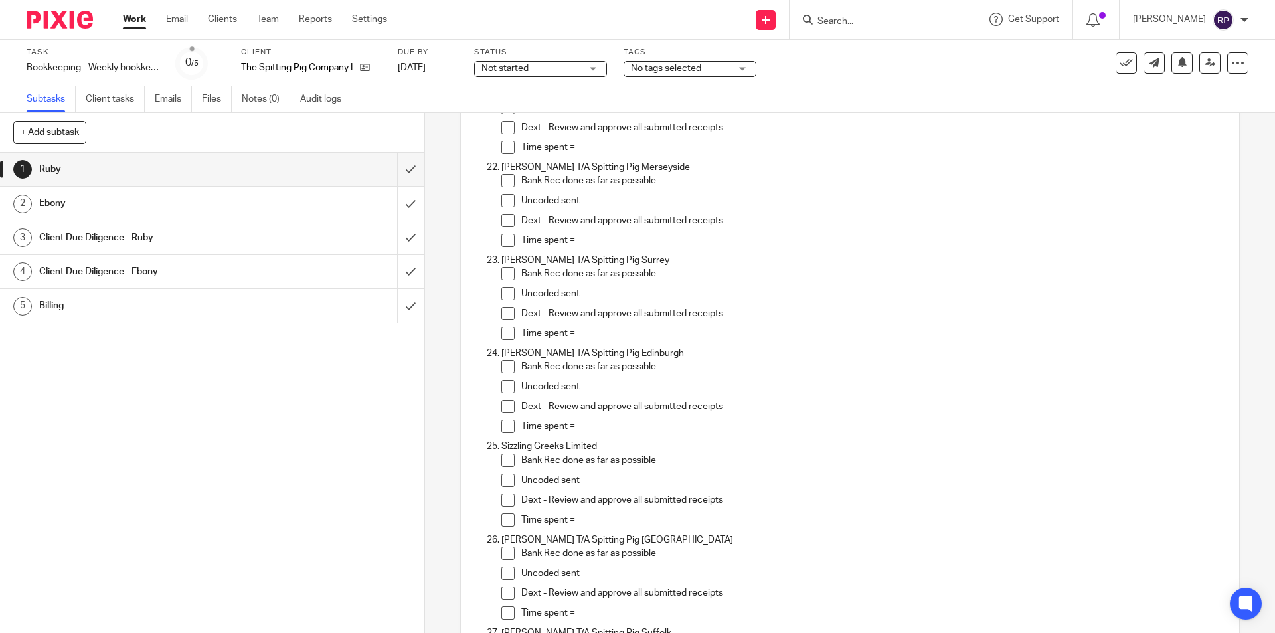
click at [596, 331] on p "Time spent =" at bounding box center [872, 333] width 703 height 13
click at [507, 274] on span at bounding box center [507, 273] width 13 height 13
click at [502, 294] on span at bounding box center [507, 293] width 13 height 13
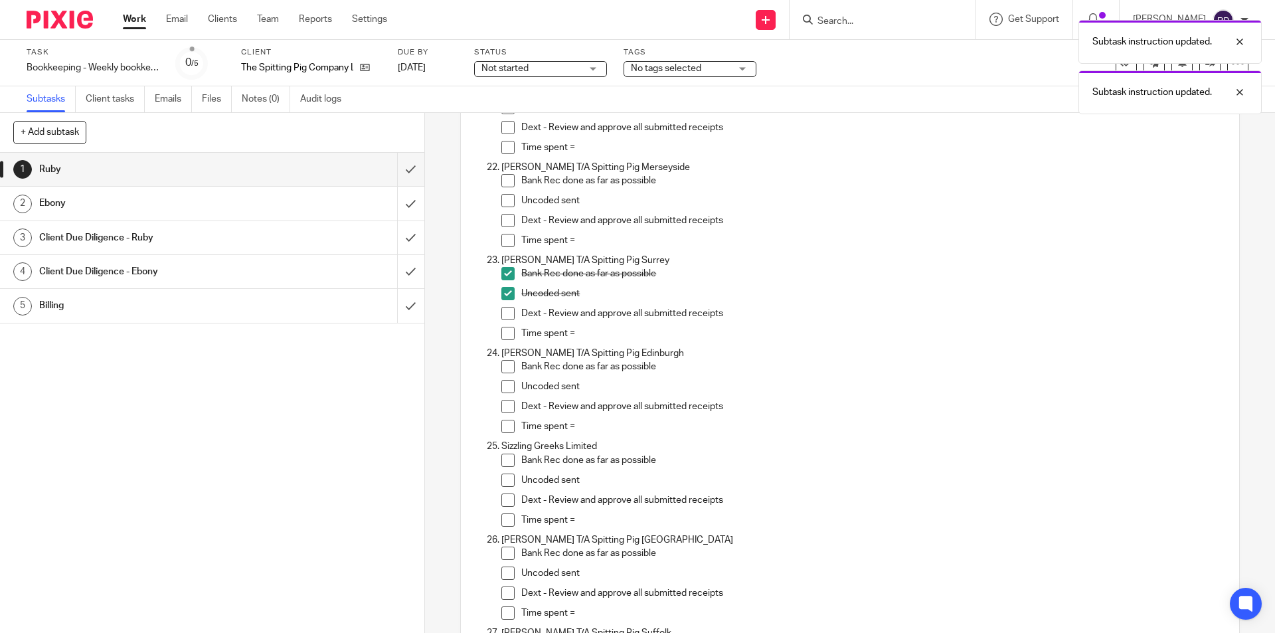
click at [505, 315] on span at bounding box center [507, 313] width 13 height 13
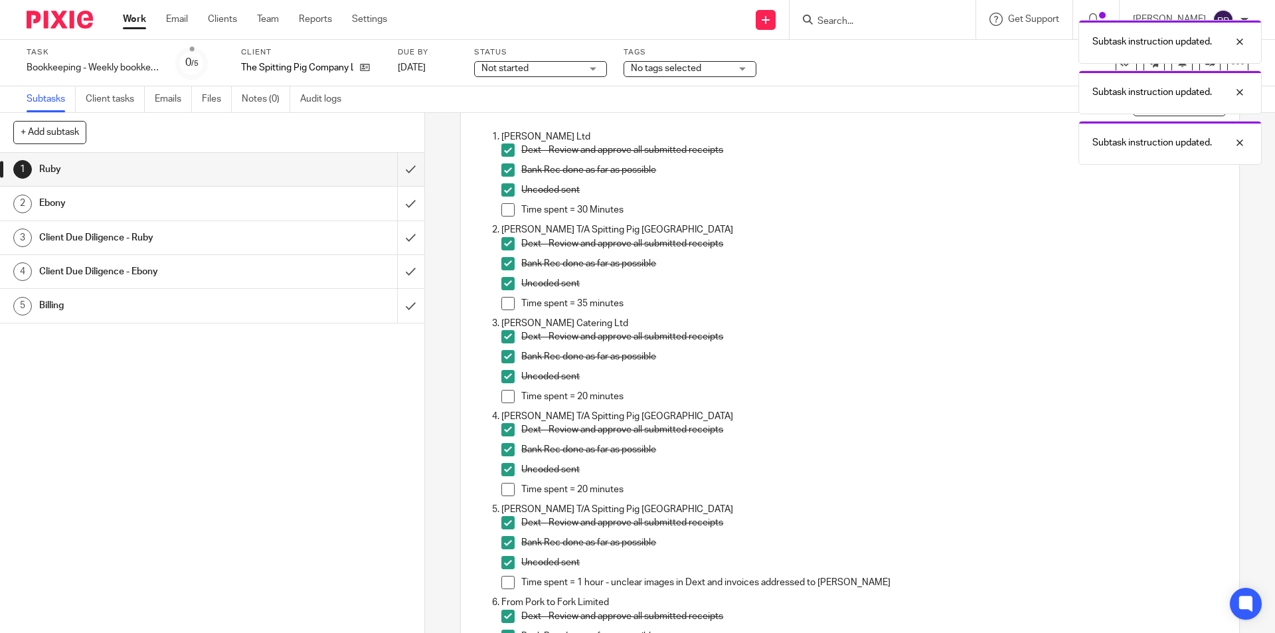
scroll to position [0, 0]
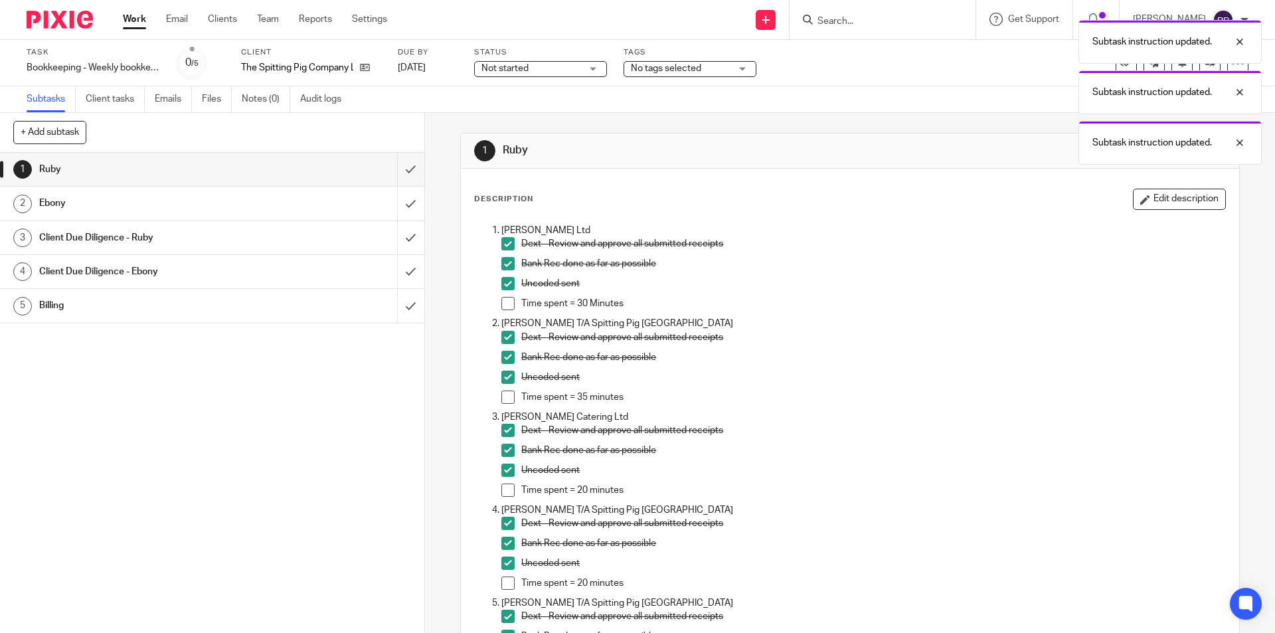
click at [1167, 201] on button "Edit description" at bounding box center [1179, 199] width 93 height 21
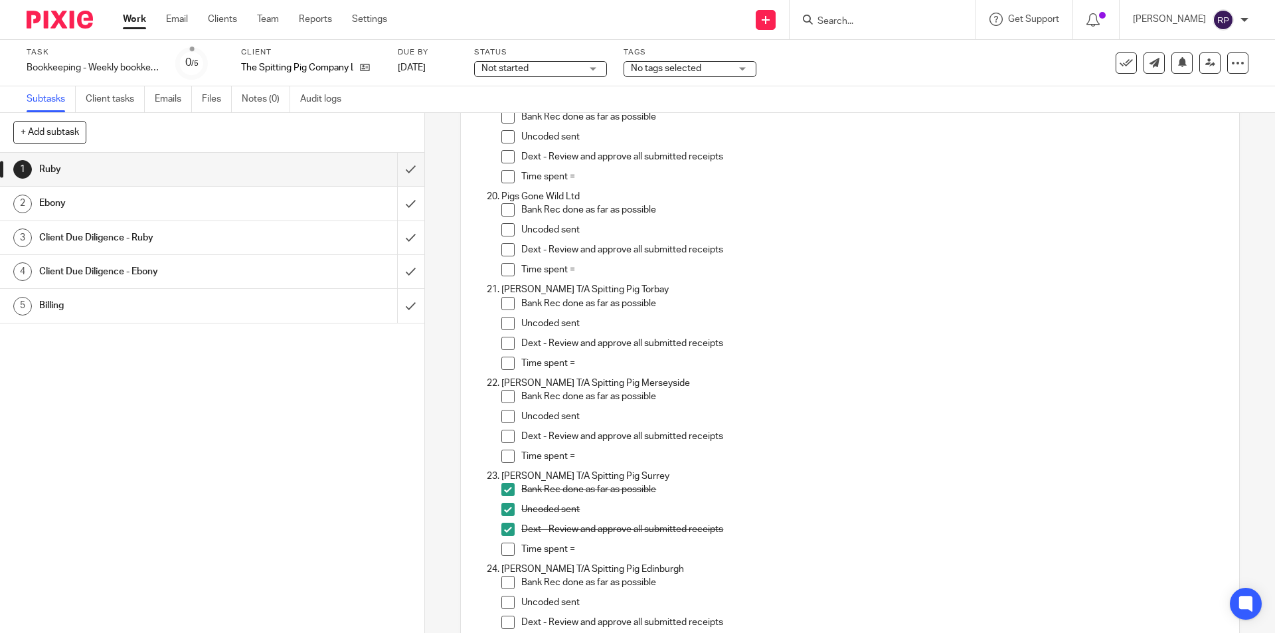
scroll to position [1992, 0]
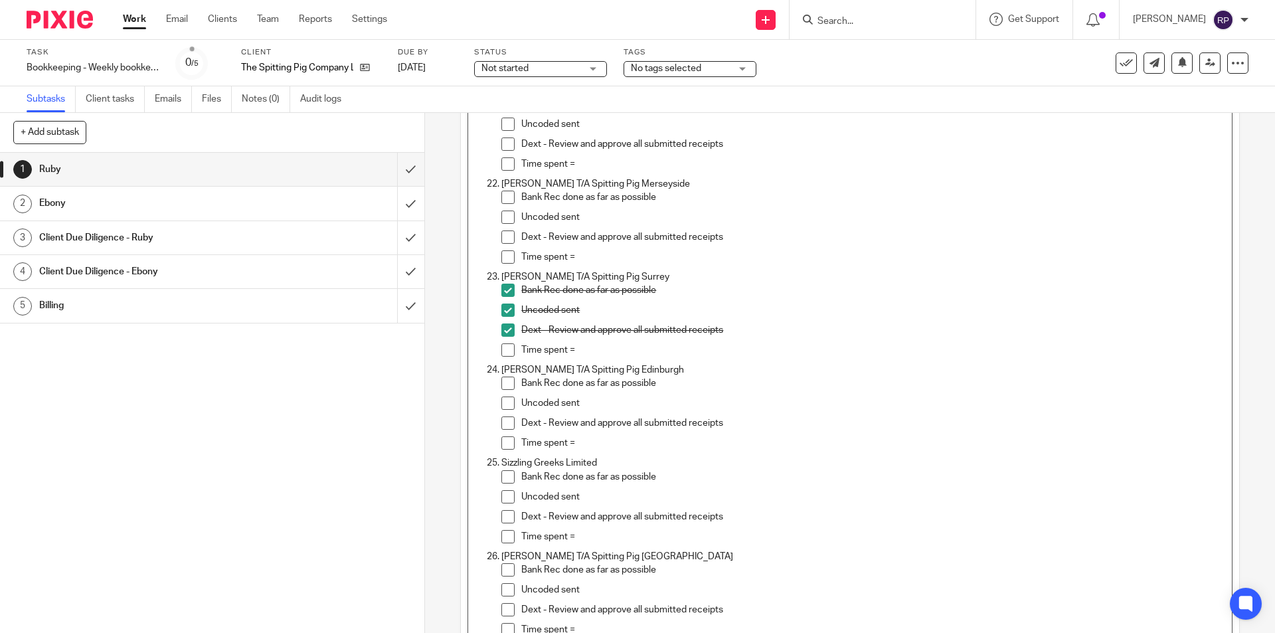
click at [583, 349] on p "Time spent =" at bounding box center [872, 349] width 703 height 13
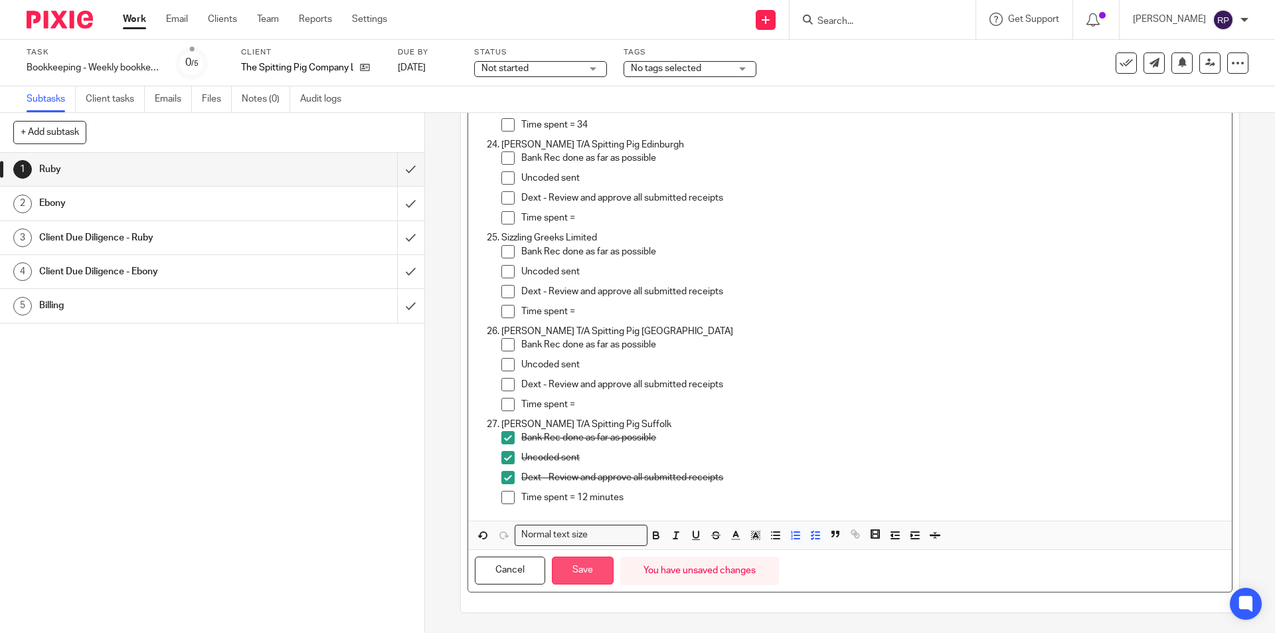
click at [585, 565] on button "Save" at bounding box center [583, 571] width 62 height 29
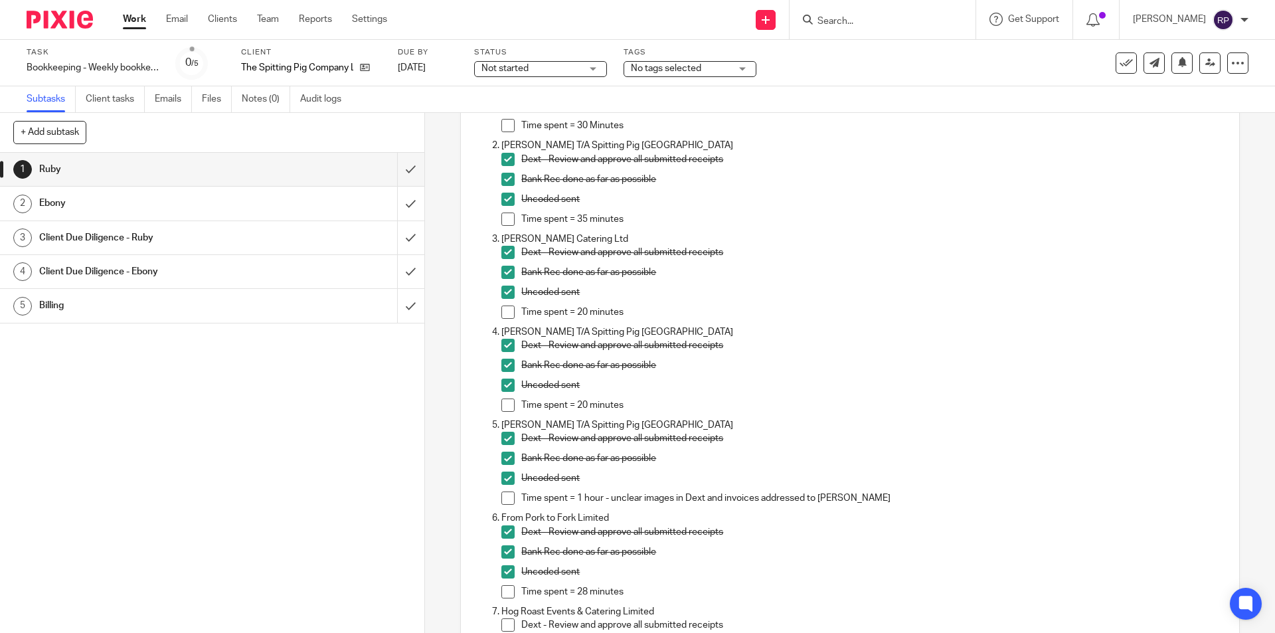
scroll to position [0, 0]
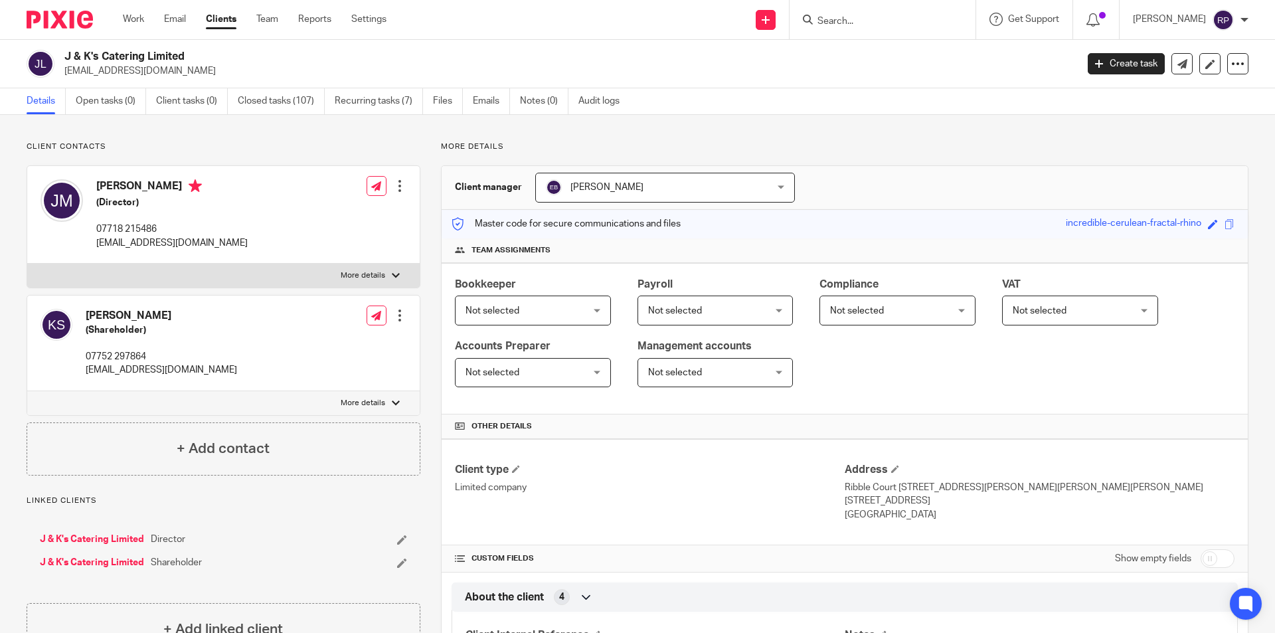
drag, startPoint x: 240, startPoint y: 240, endPoint x: 92, endPoint y: 239, distance: 148.1
click at [92, 239] on div "Julian Moise (Director) 07718 215486 info@spittingpigcolchester.co.uk Edit cont…" at bounding box center [223, 215] width 392 height 98
copy p "info@spittingpigcolchester.co.uk"
click at [487, 100] on link "Emails" at bounding box center [491, 101] width 37 height 26
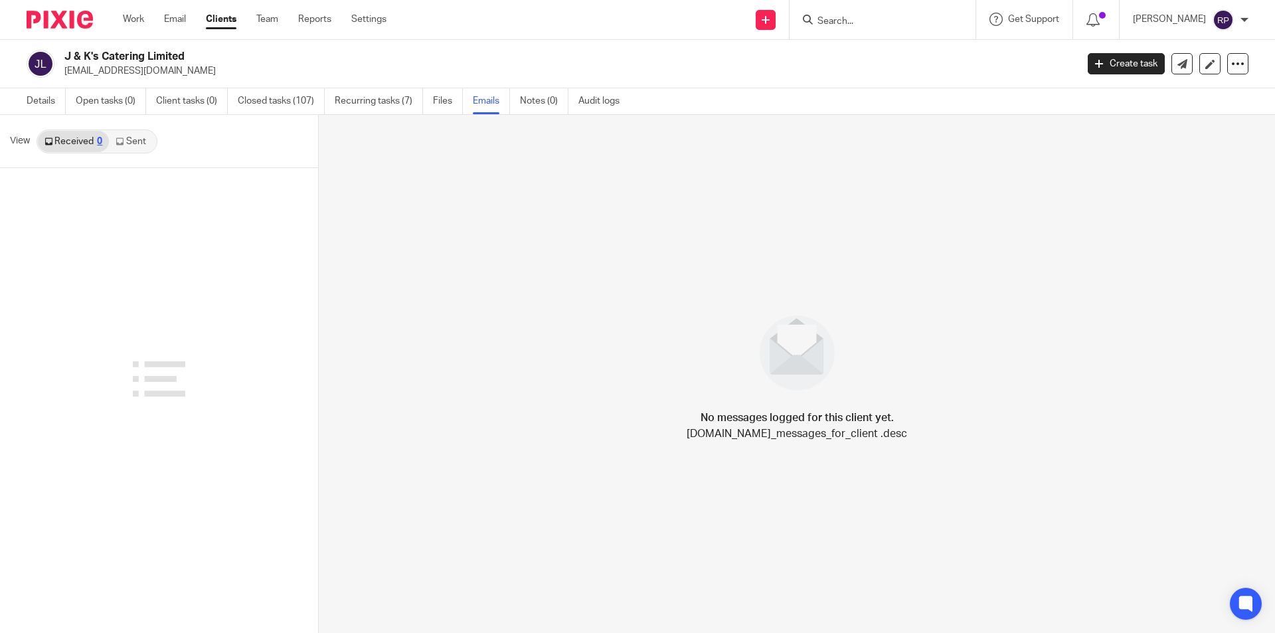
click at [141, 142] on link "Sent" at bounding box center [132, 141] width 46 height 21
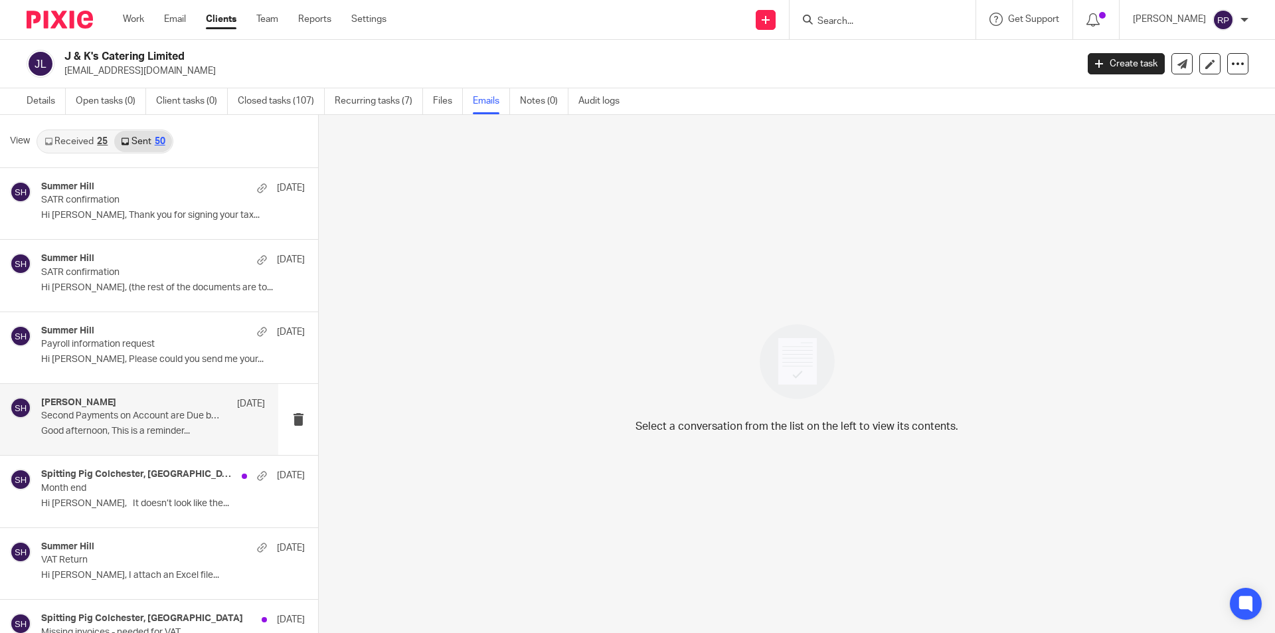
scroll to position [66, 0]
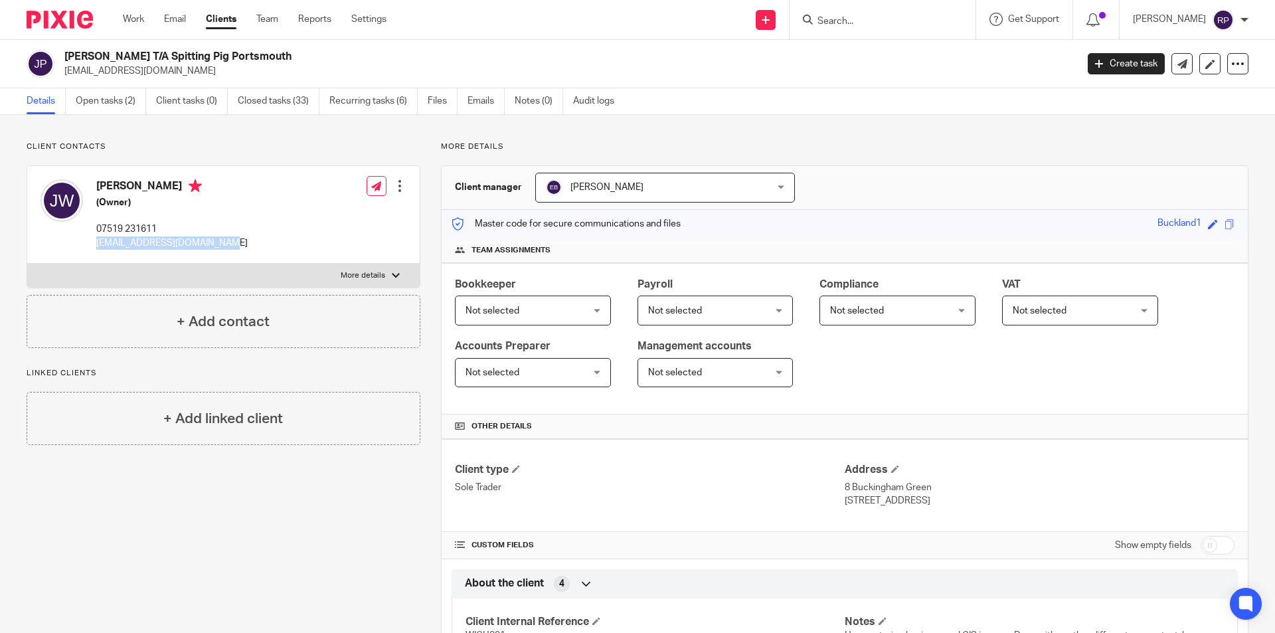
drag, startPoint x: 236, startPoint y: 244, endPoint x: 97, endPoint y: 240, distance: 138.9
click at [97, 240] on div "Jack Wightman (Owner) 07519 231611 southcoastjack@outlook.com Edit contact Crea…" at bounding box center [223, 215] width 392 height 98
copy p "southcoastjack@outlook.com"
click at [277, 143] on p "Client contacts" at bounding box center [224, 146] width 394 height 11
click at [488, 107] on link "Emails" at bounding box center [486, 101] width 37 height 26
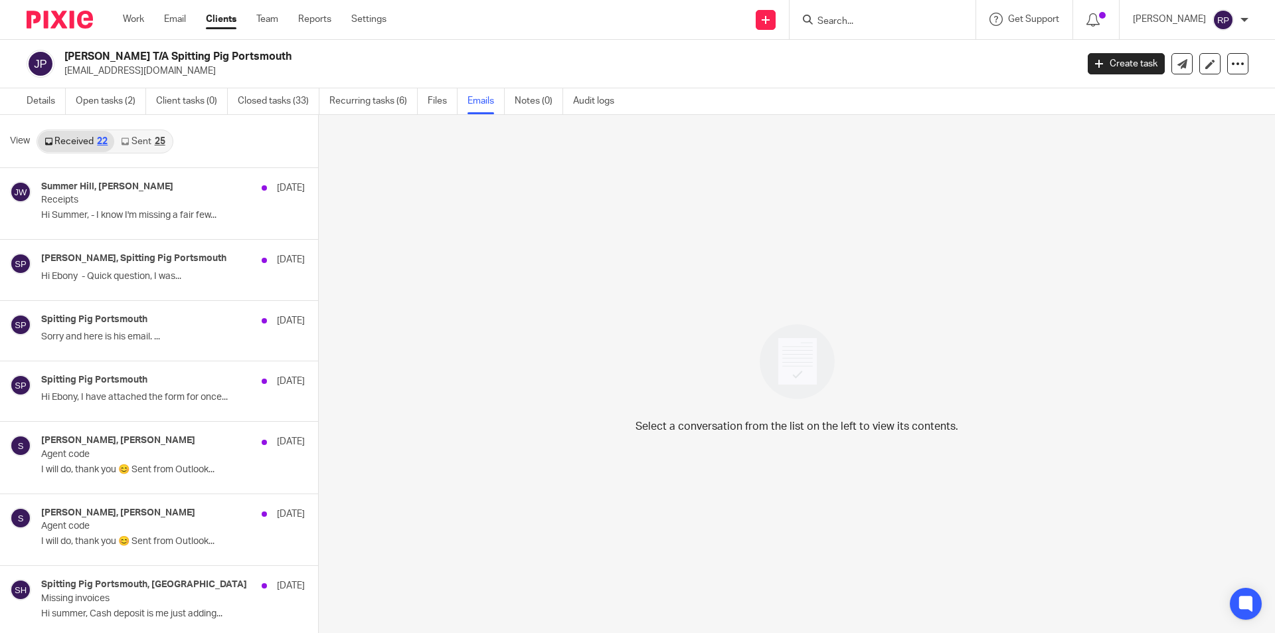
click at [138, 142] on link "Sent 25" at bounding box center [142, 141] width 57 height 21
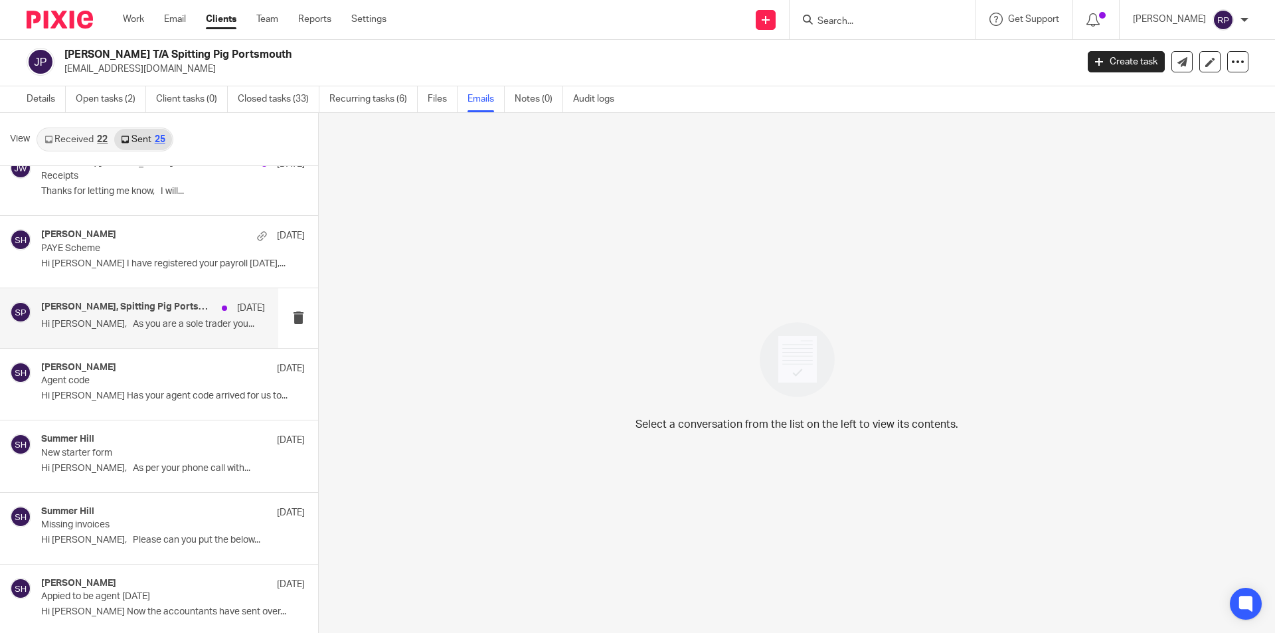
scroll to position [664, 0]
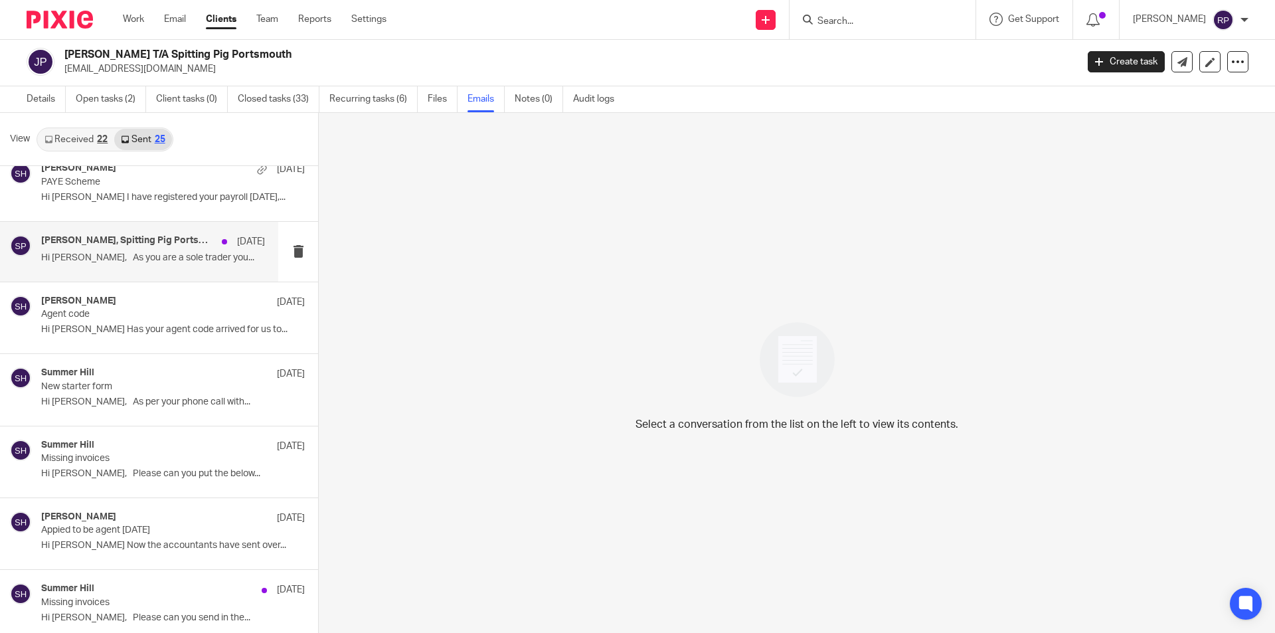
click at [131, 451] on div "Summer Hill [DATE]" at bounding box center [173, 446] width 264 height 13
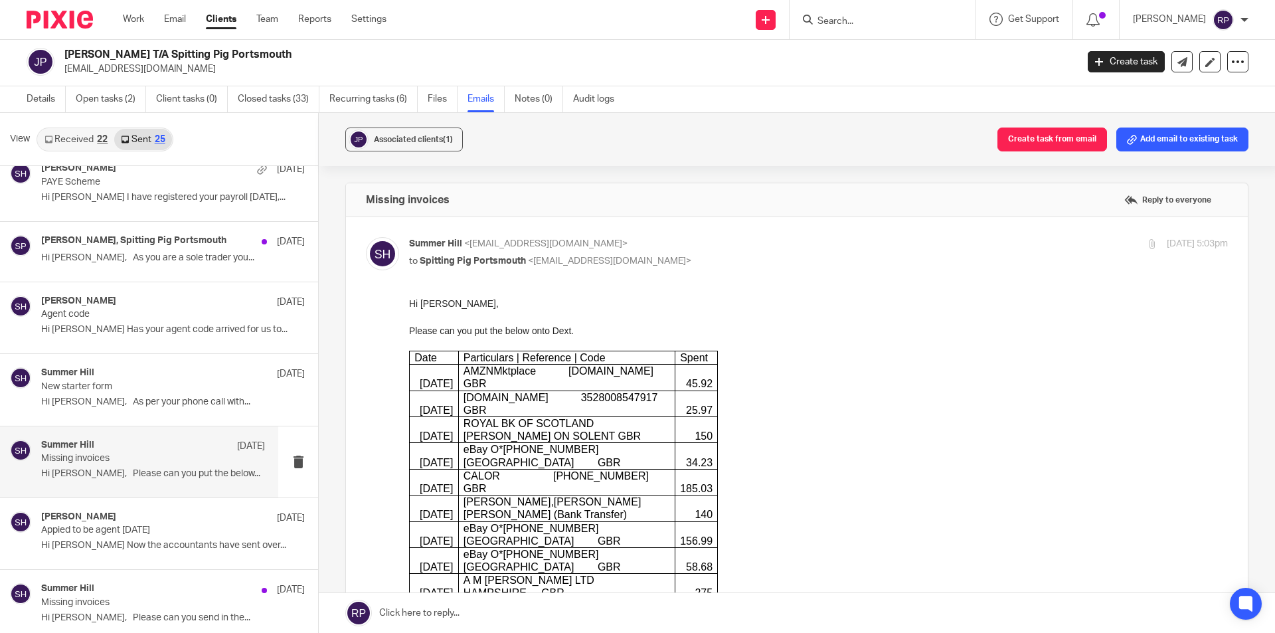
scroll to position [133, 0]
